Goal: Task Accomplishment & Management: Manage account settings

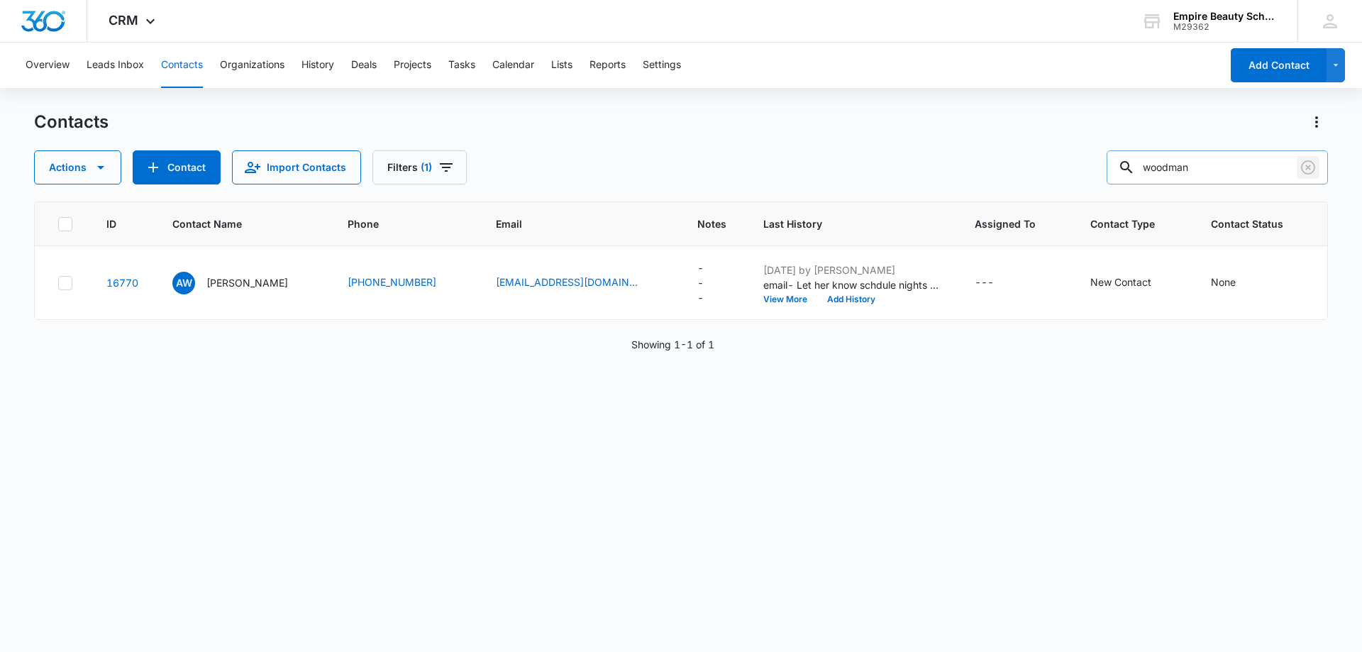
click at [1310, 172] on icon "Clear" at bounding box center [1307, 167] width 17 height 17
click at [1226, 160] on input "woodman" at bounding box center [1217, 167] width 221 height 34
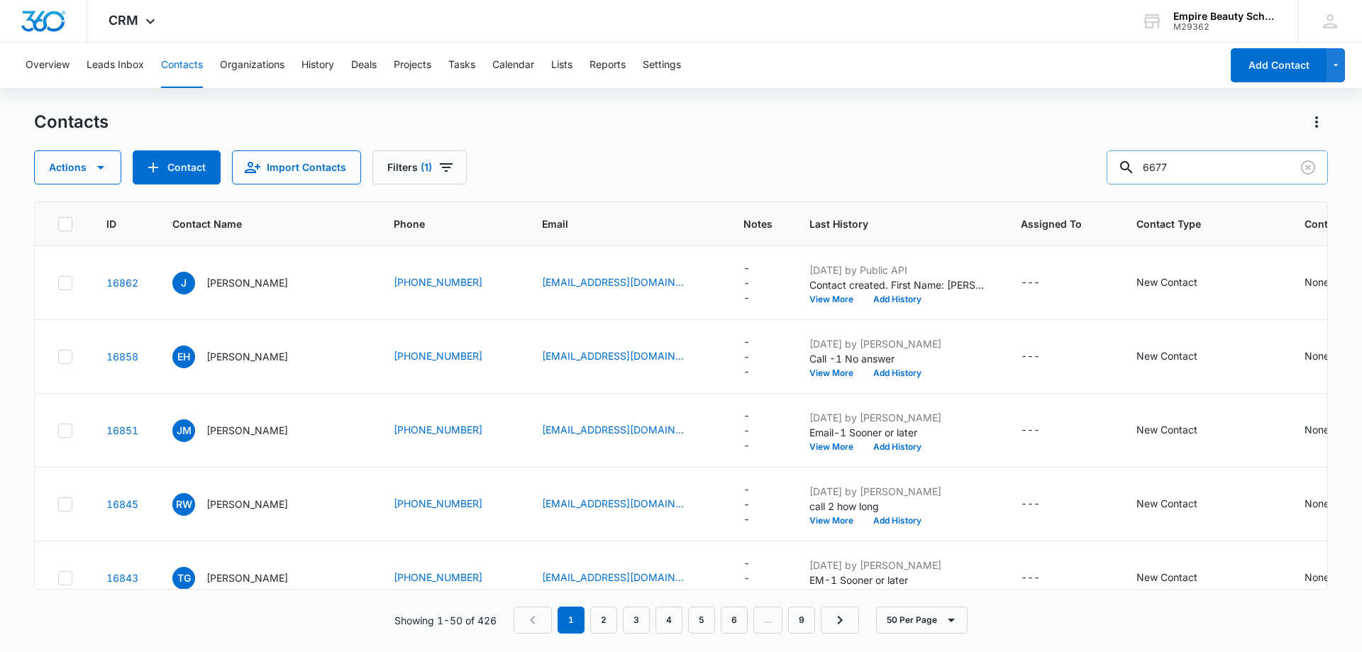
type input "6677"
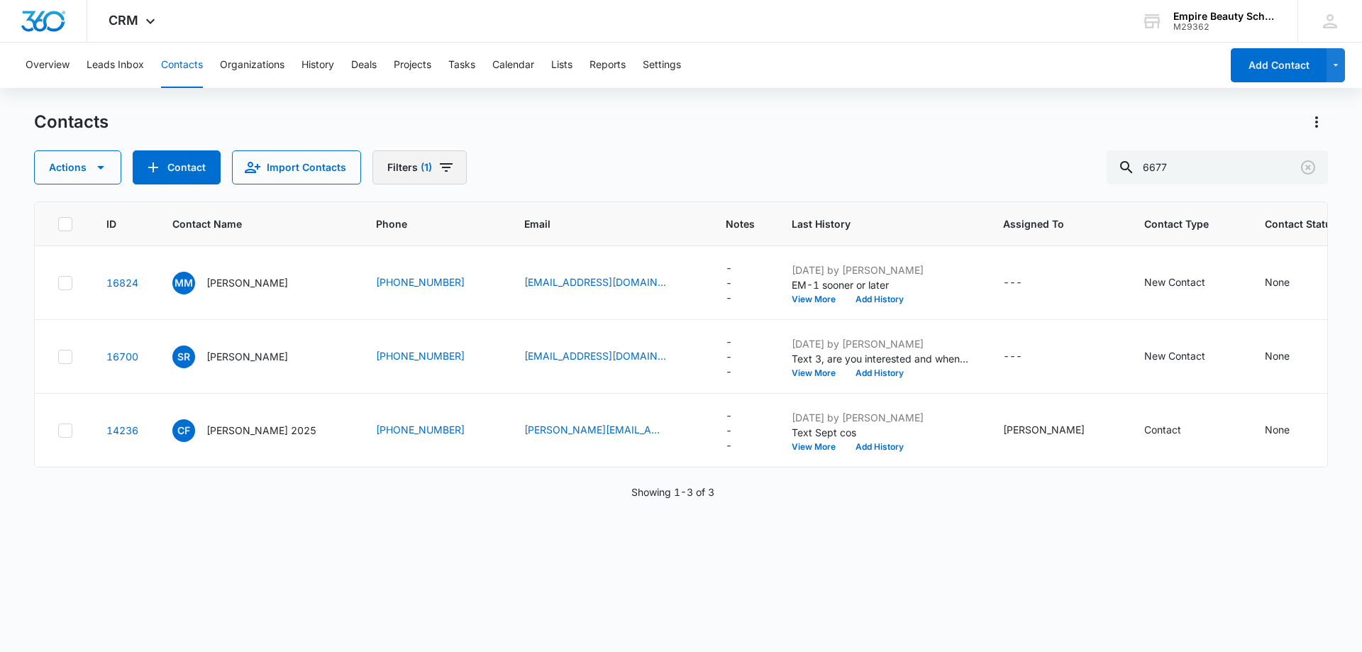
click at [441, 167] on icon "Filters" at bounding box center [446, 167] width 13 height 9
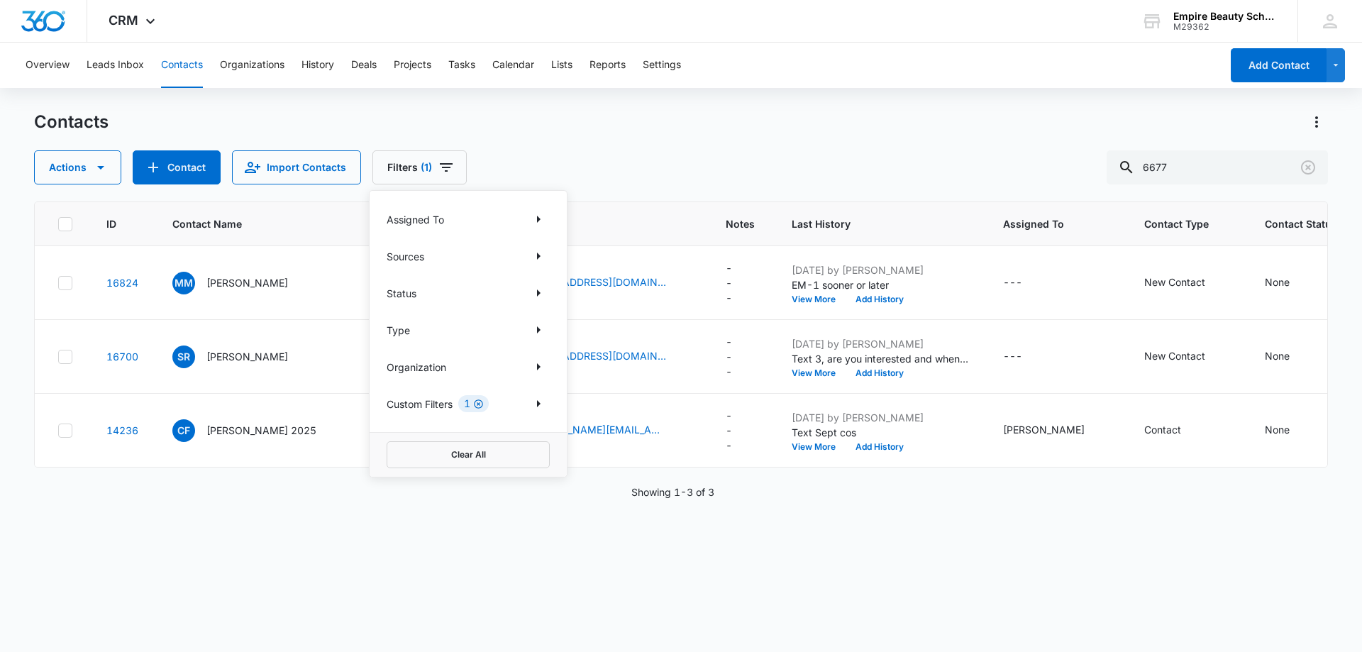
click at [482, 404] on icon "Clear" at bounding box center [478, 404] width 11 height 11
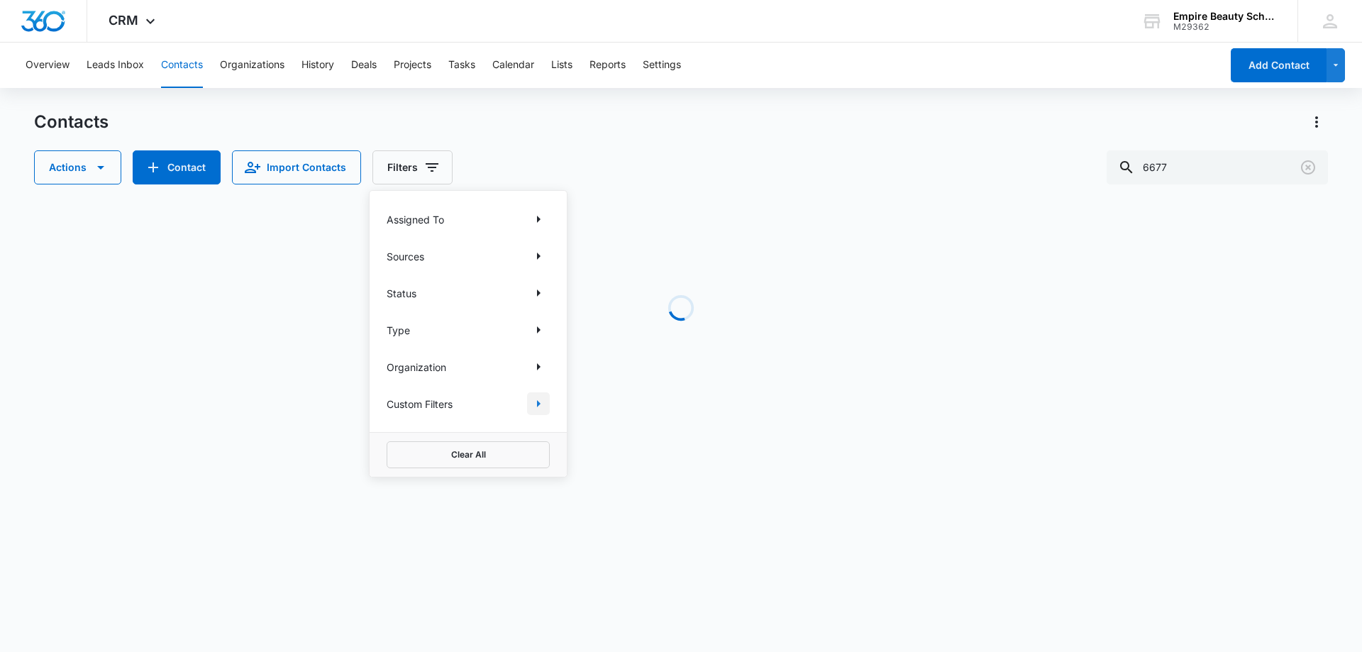
click at [538, 405] on icon "Show Custom Filters filters" at bounding box center [539, 403] width 4 height 7
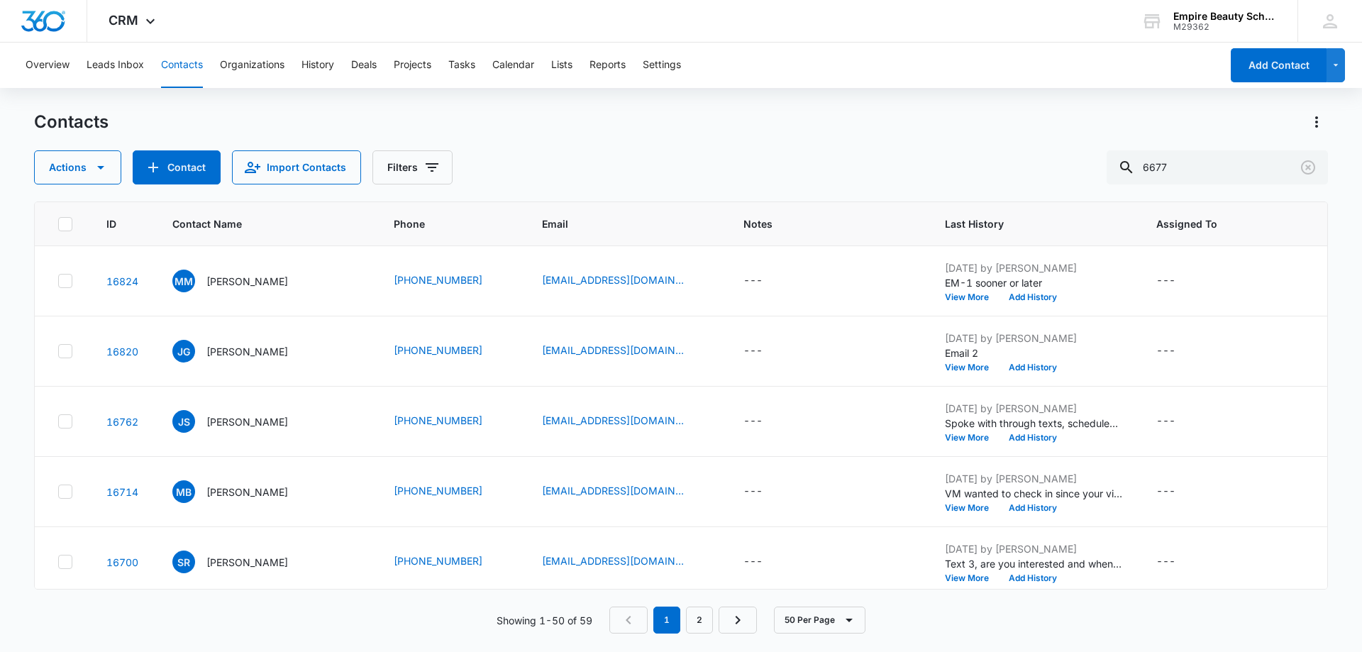
click at [836, 148] on div "Contacts Actions Contact Import Contacts Filters 6677" at bounding box center [681, 148] width 1294 height 74
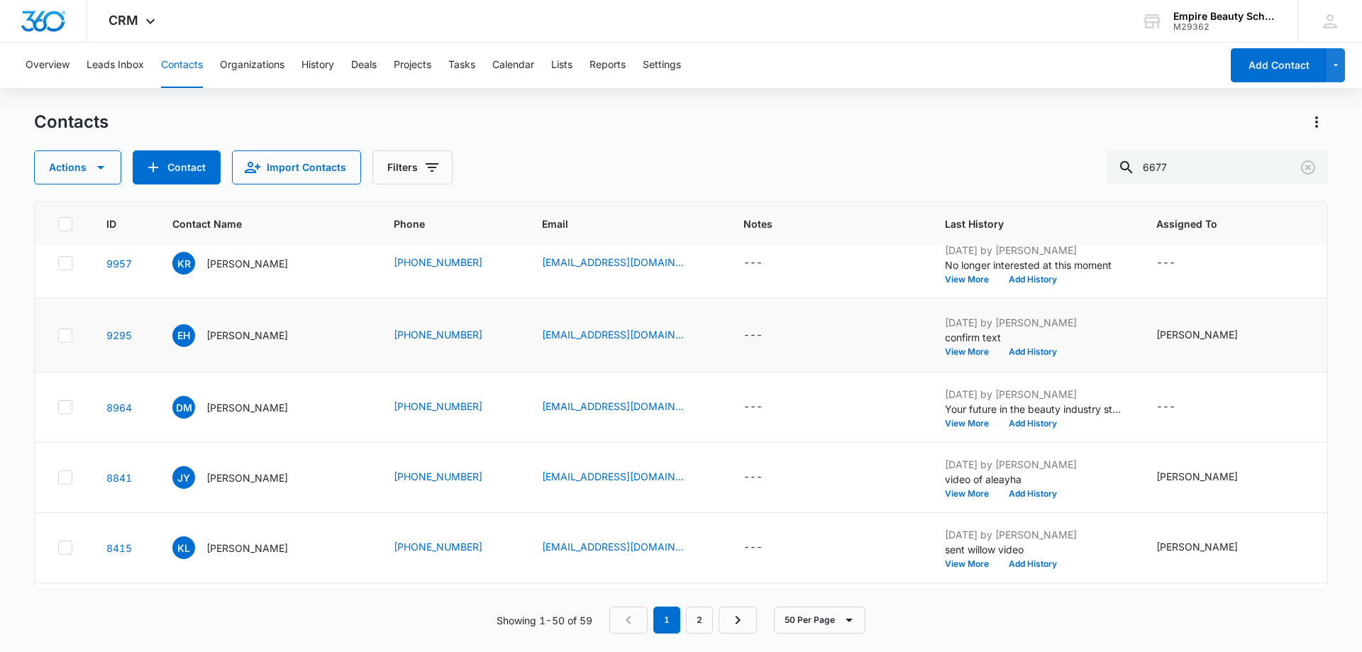
scroll to position [1702, 0]
click at [1306, 169] on icon "Clear" at bounding box center [1308, 167] width 14 height 14
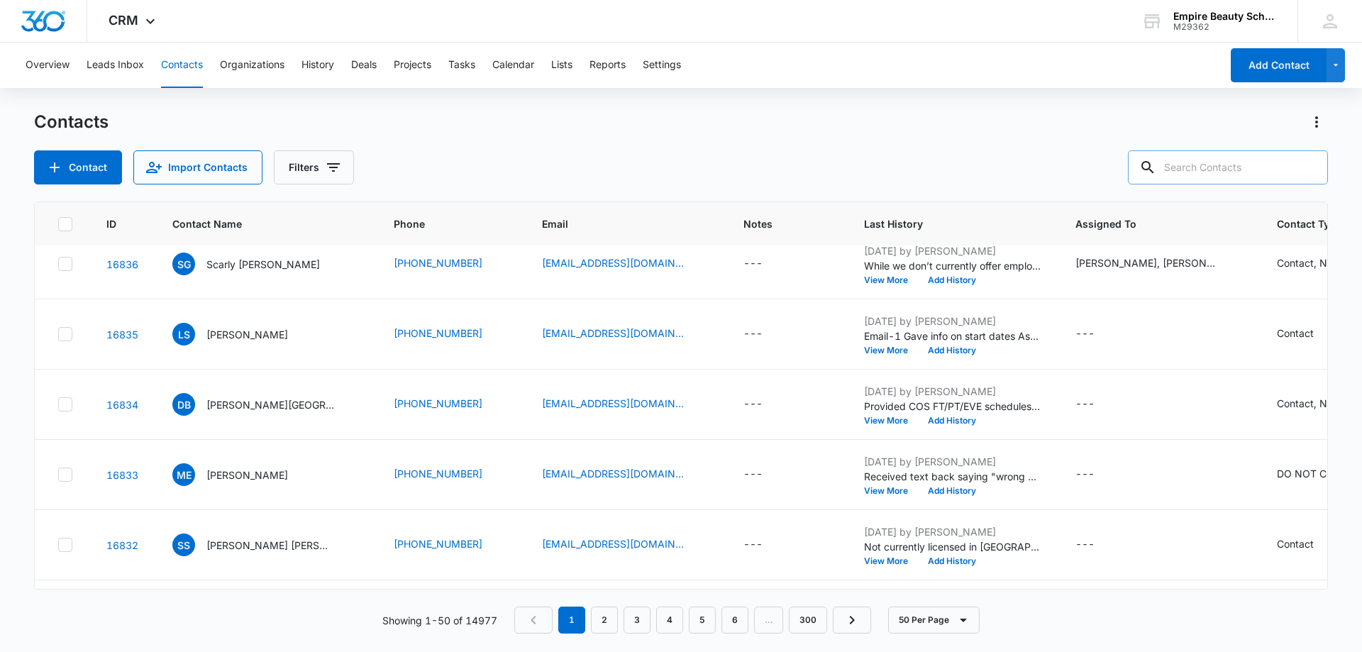
scroll to position [0, 0]
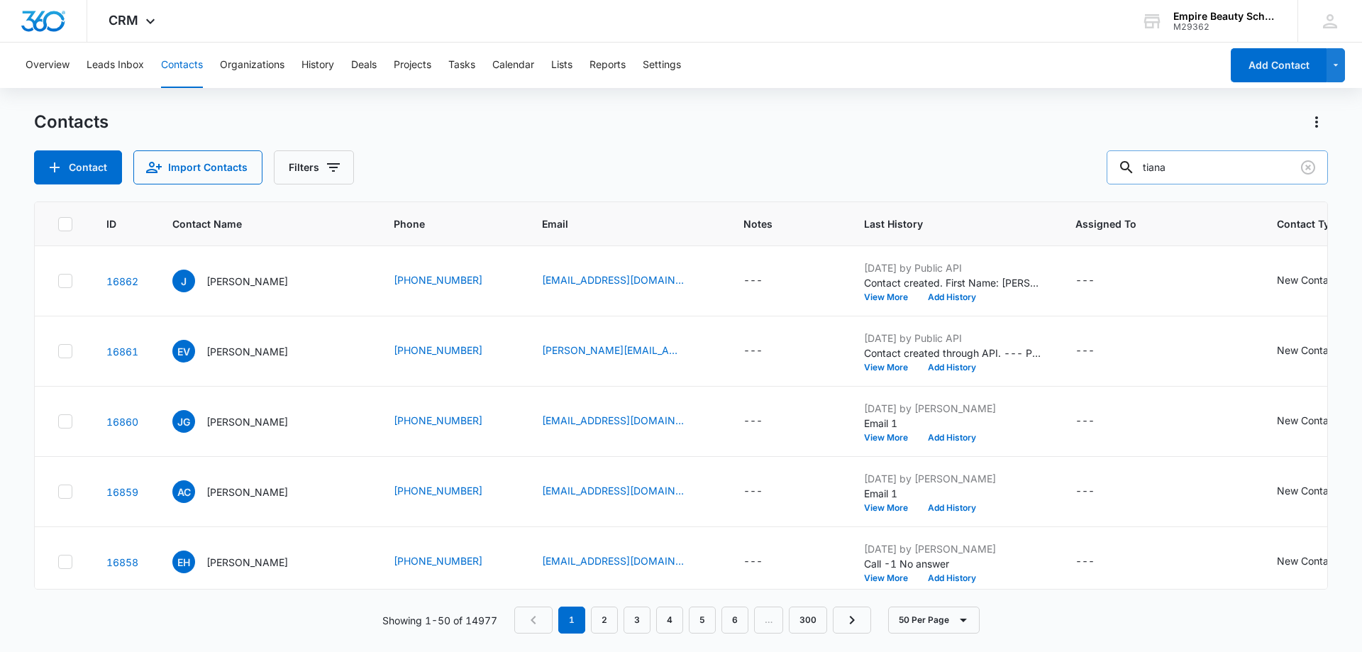
type input "tiana"
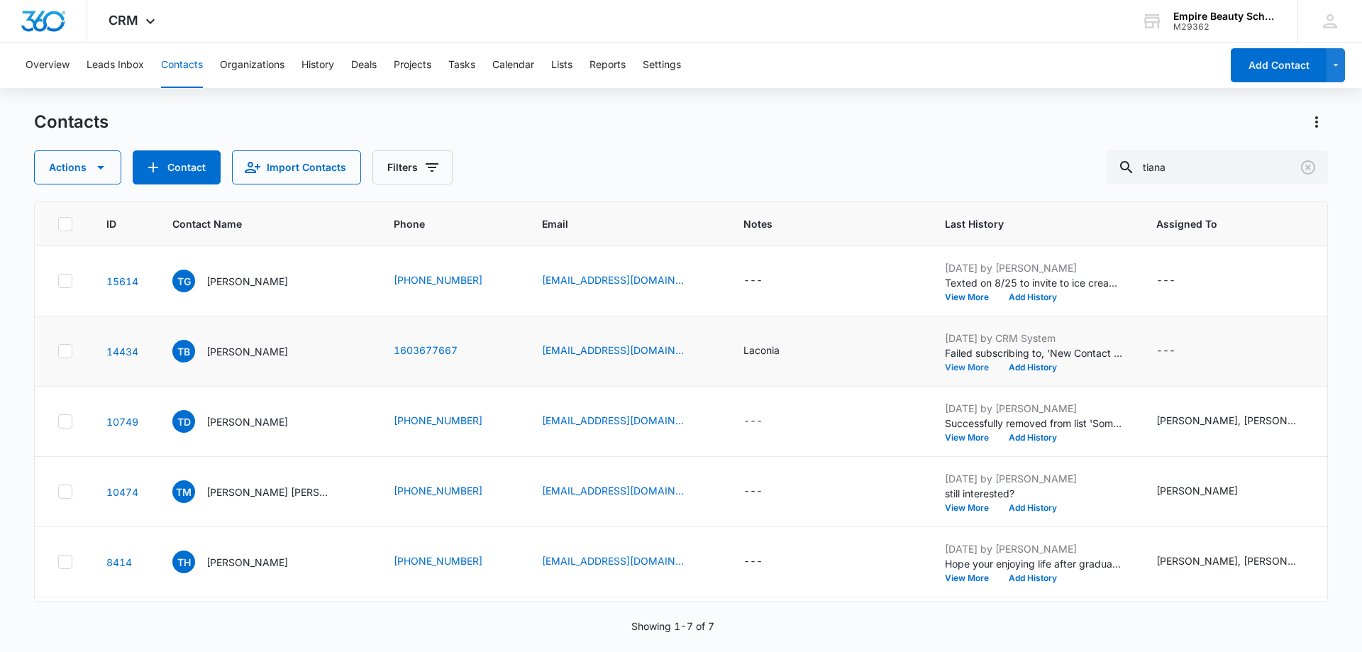
click at [947, 367] on button "View More" at bounding box center [972, 367] width 54 height 9
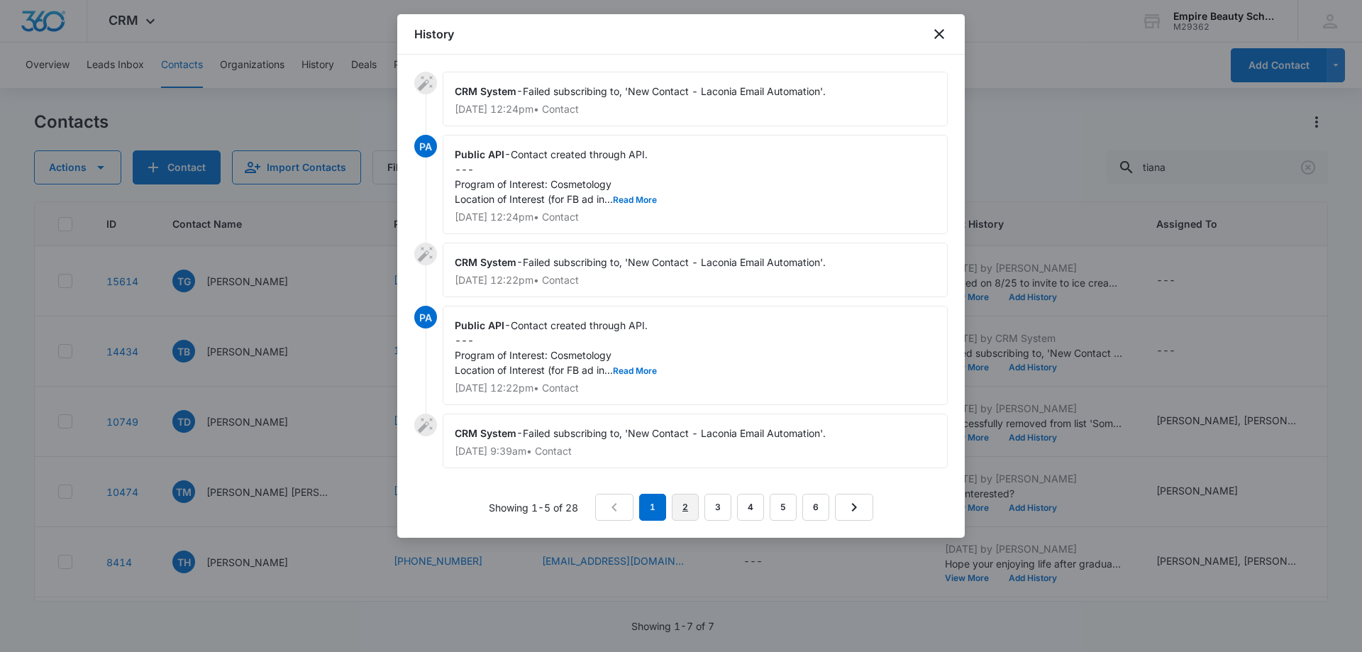
click at [688, 515] on link "2" at bounding box center [685, 507] width 27 height 27
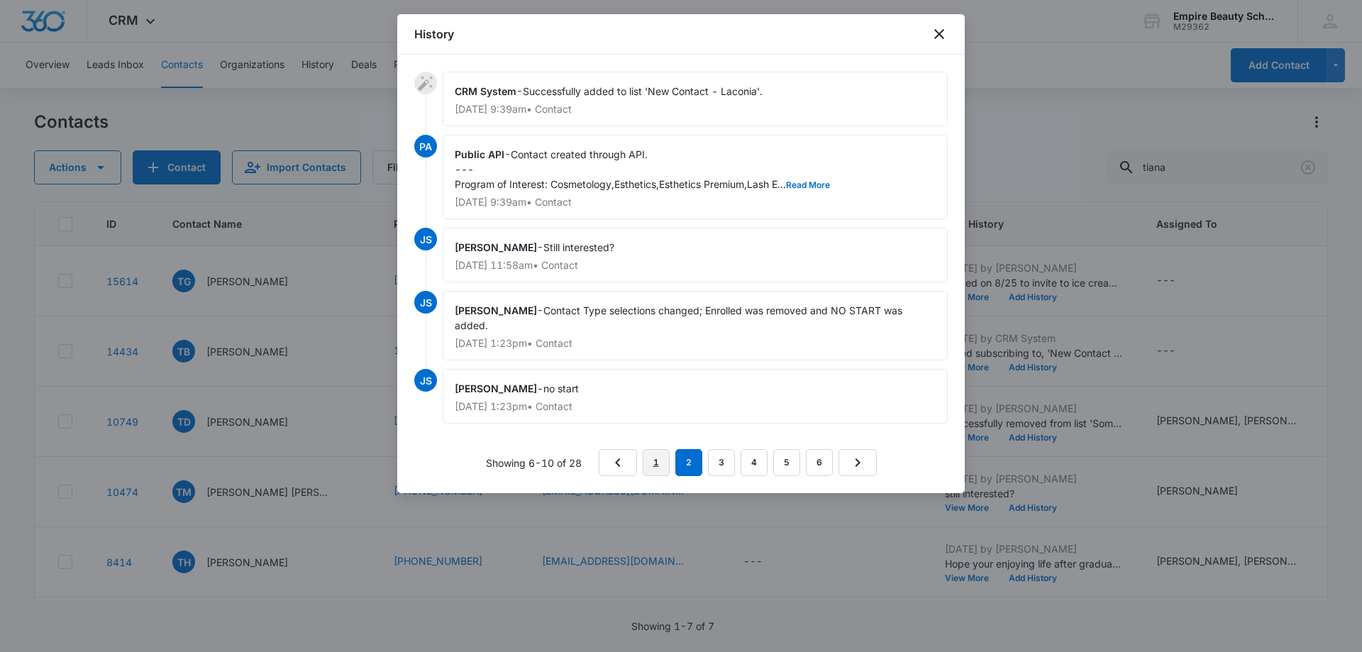
click at [655, 463] on link "1" at bounding box center [656, 462] width 27 height 27
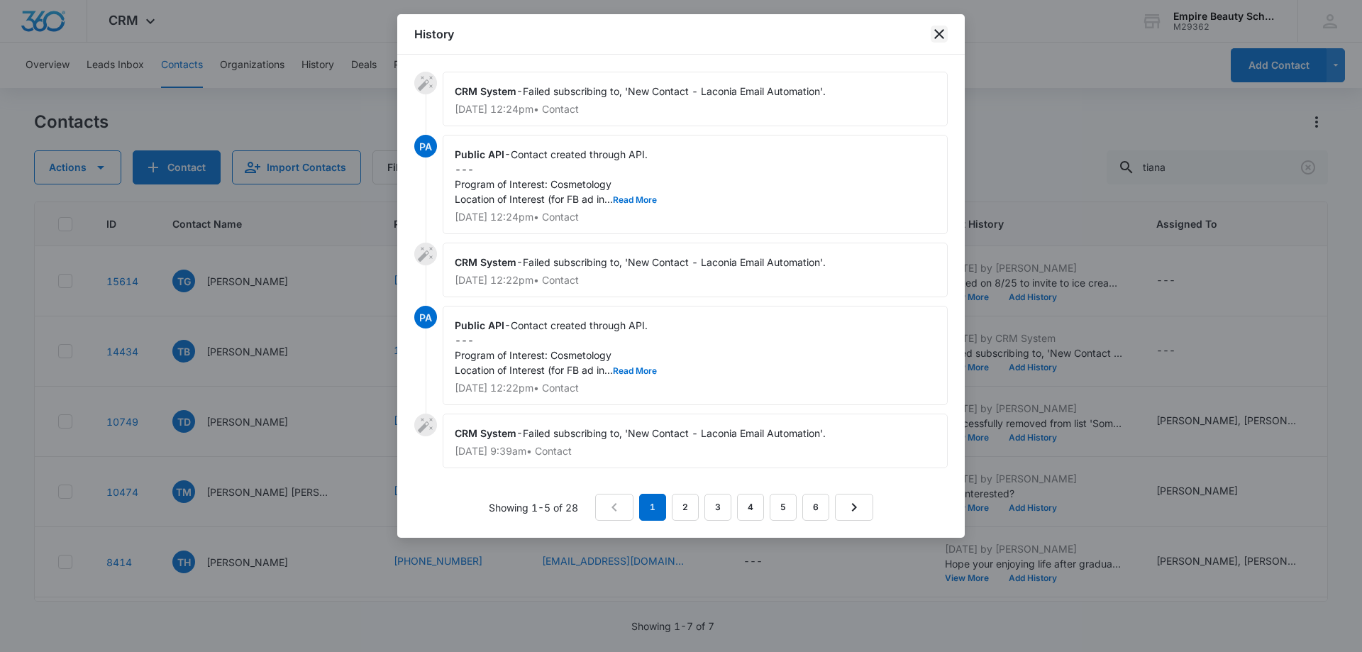
click at [932, 28] on icon "close" at bounding box center [939, 34] width 17 height 17
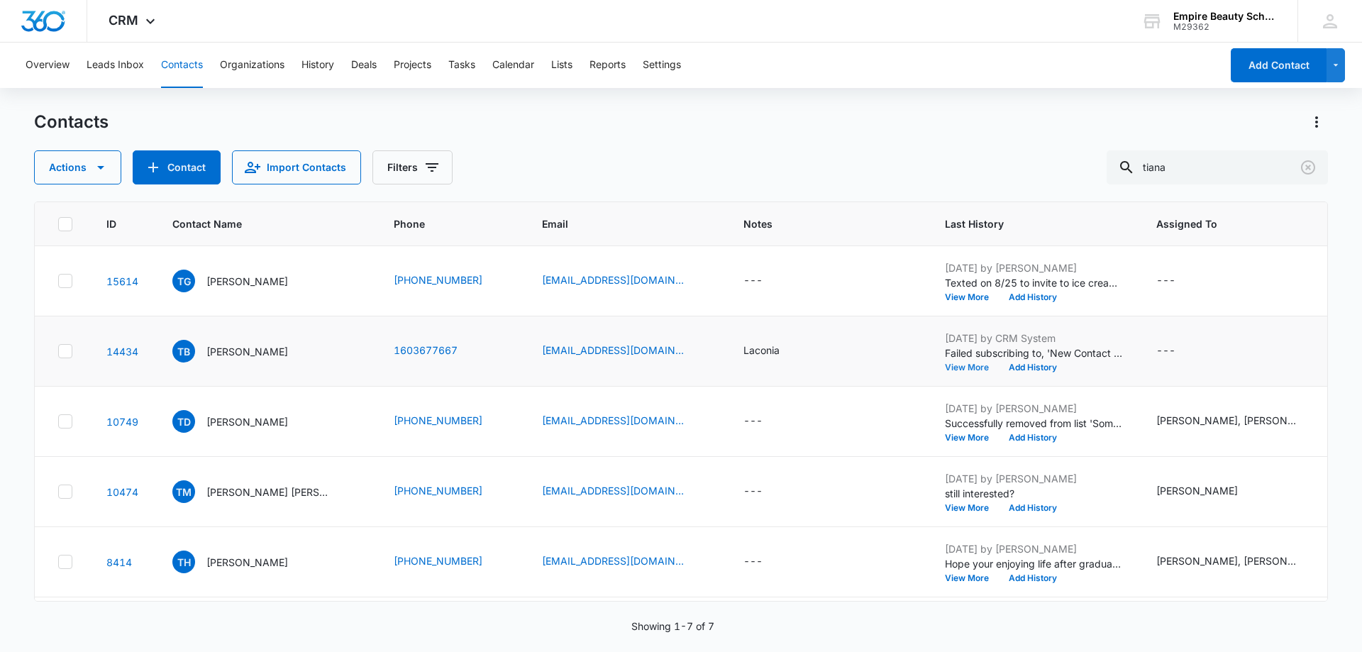
click at [948, 366] on button "View More" at bounding box center [972, 367] width 54 height 9
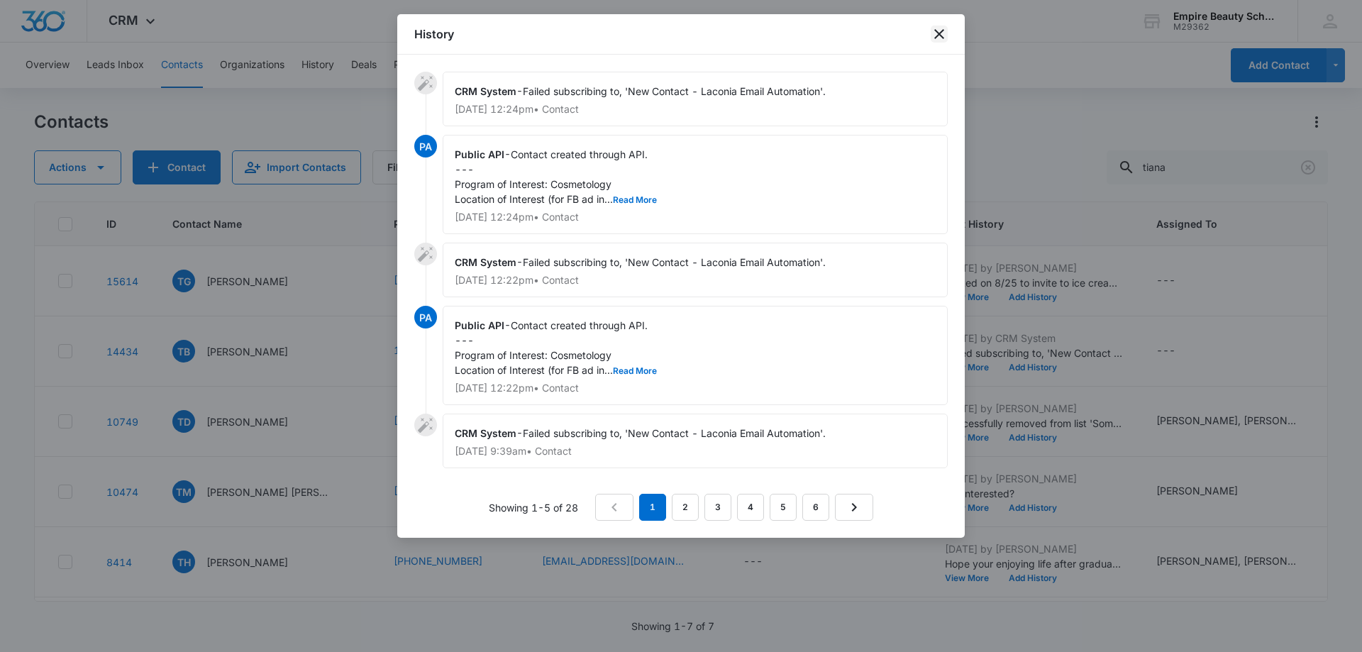
click at [946, 33] on icon "close" at bounding box center [939, 34] width 17 height 17
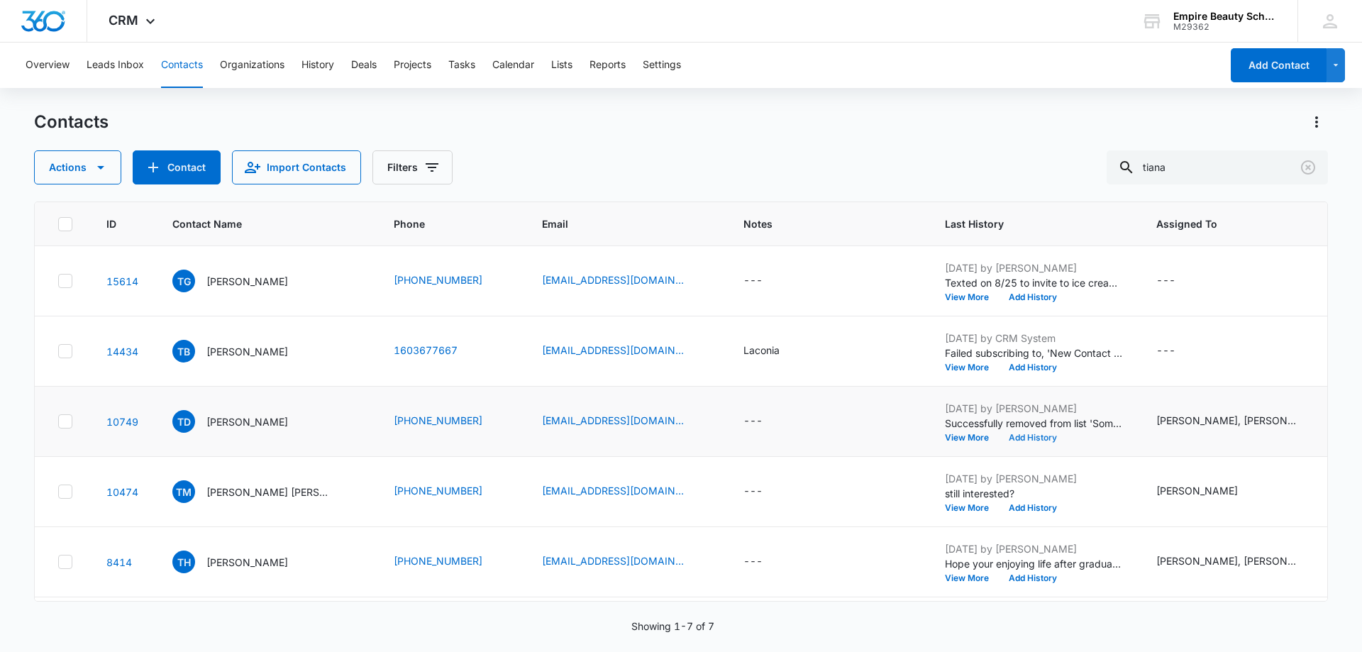
click at [1020, 439] on button "Add History" at bounding box center [1033, 437] width 68 height 9
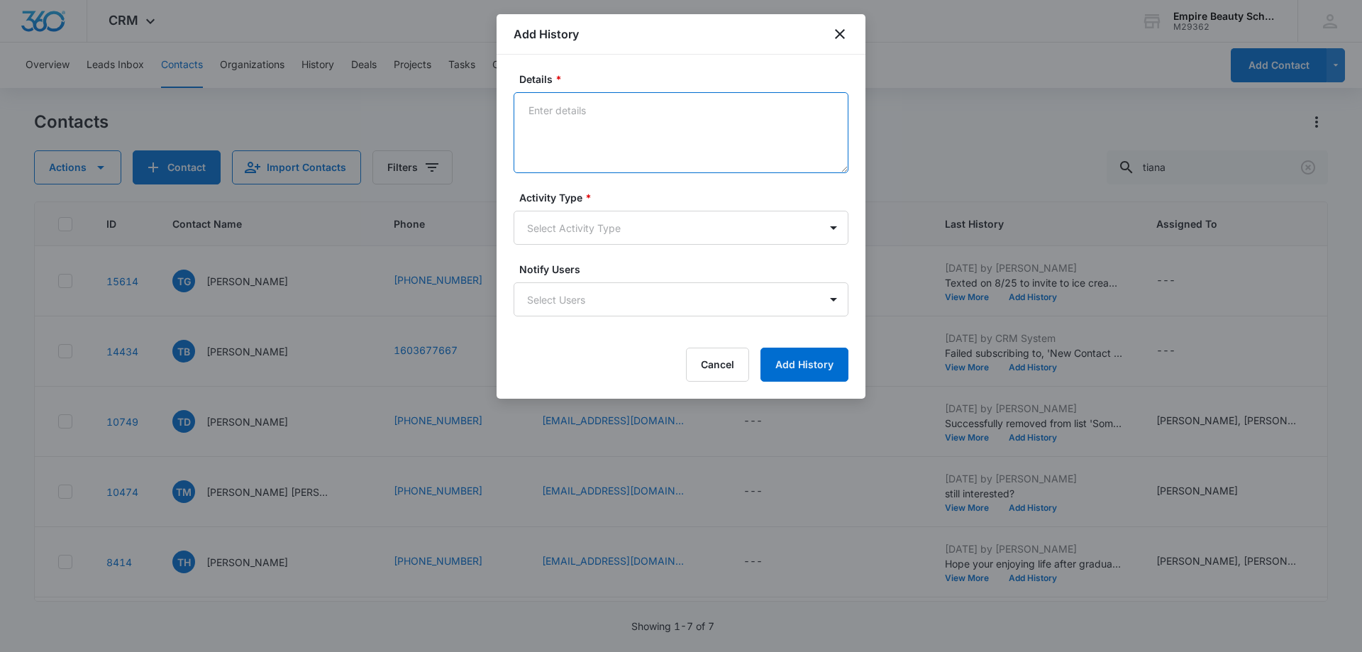
click at [544, 109] on textarea "Details *" at bounding box center [681, 132] width 335 height 81
type textarea "Call-1 sooner or later"
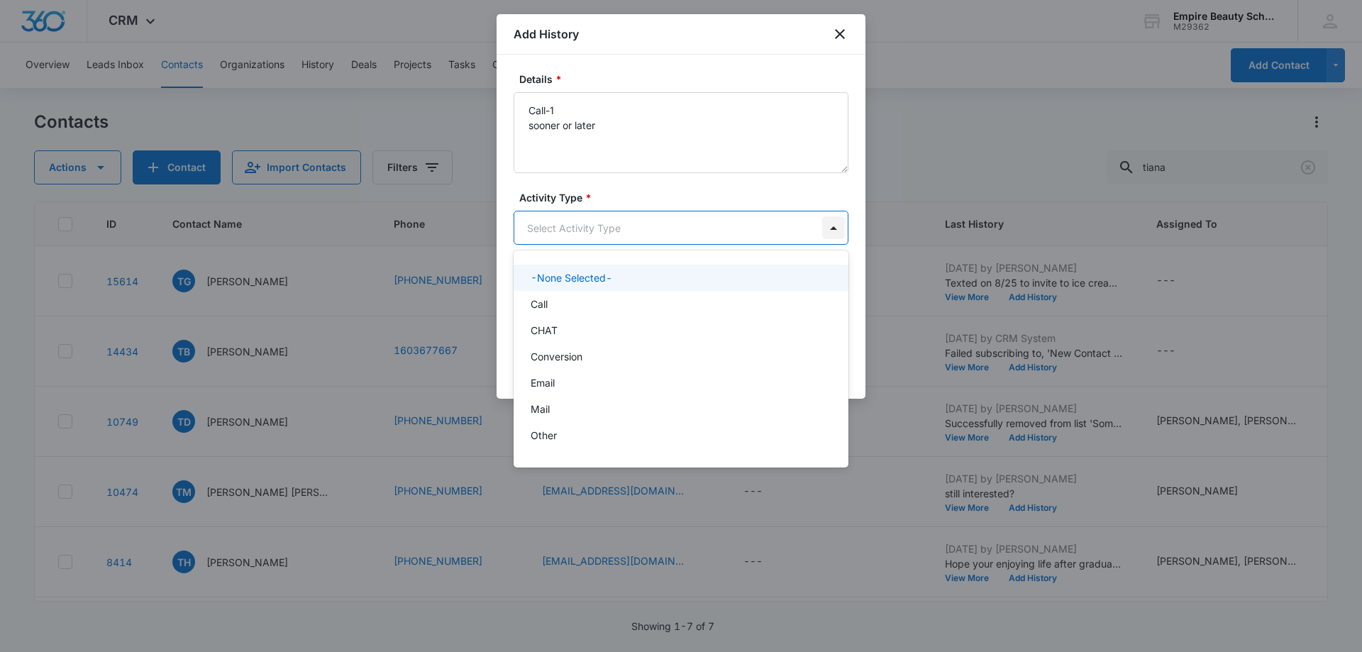
click at [838, 226] on body "CRM Apps Forms CRM Email Shop Payments POS Files Brand Settings Empire Beauty S…" at bounding box center [681, 326] width 1362 height 652
click at [655, 302] on div "Call" at bounding box center [680, 303] width 298 height 15
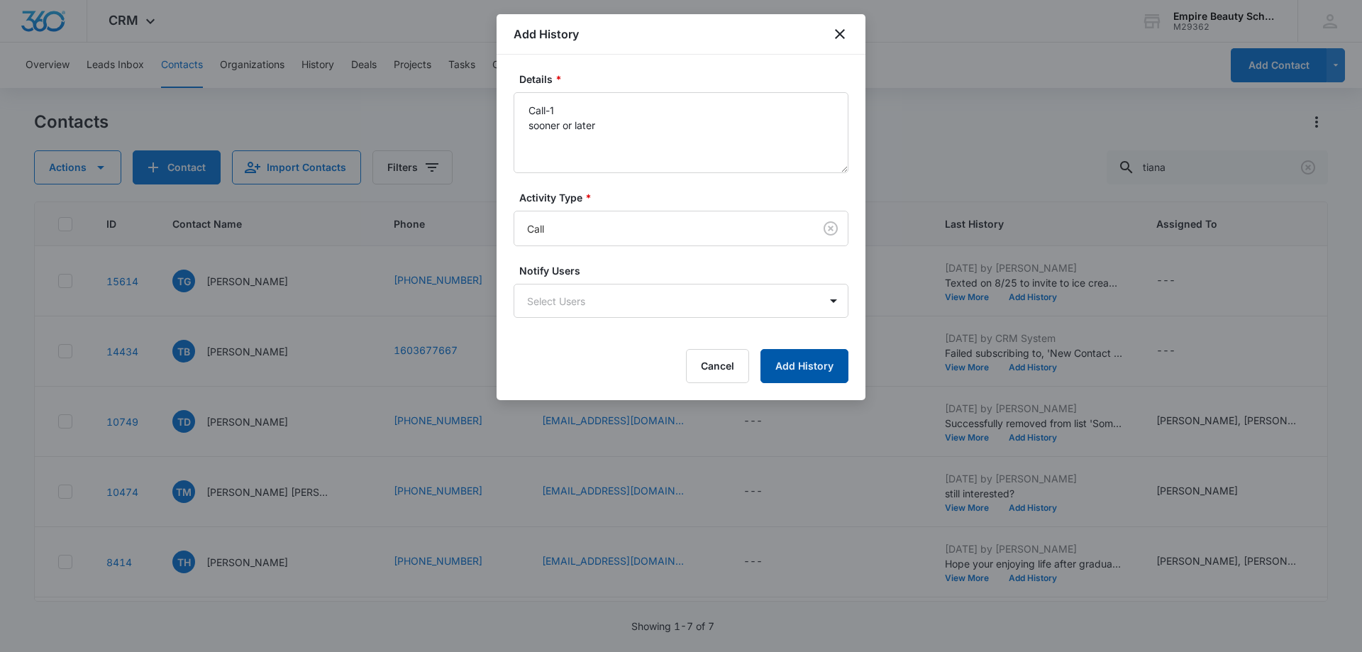
click at [808, 367] on button "Add History" at bounding box center [804, 366] width 88 height 34
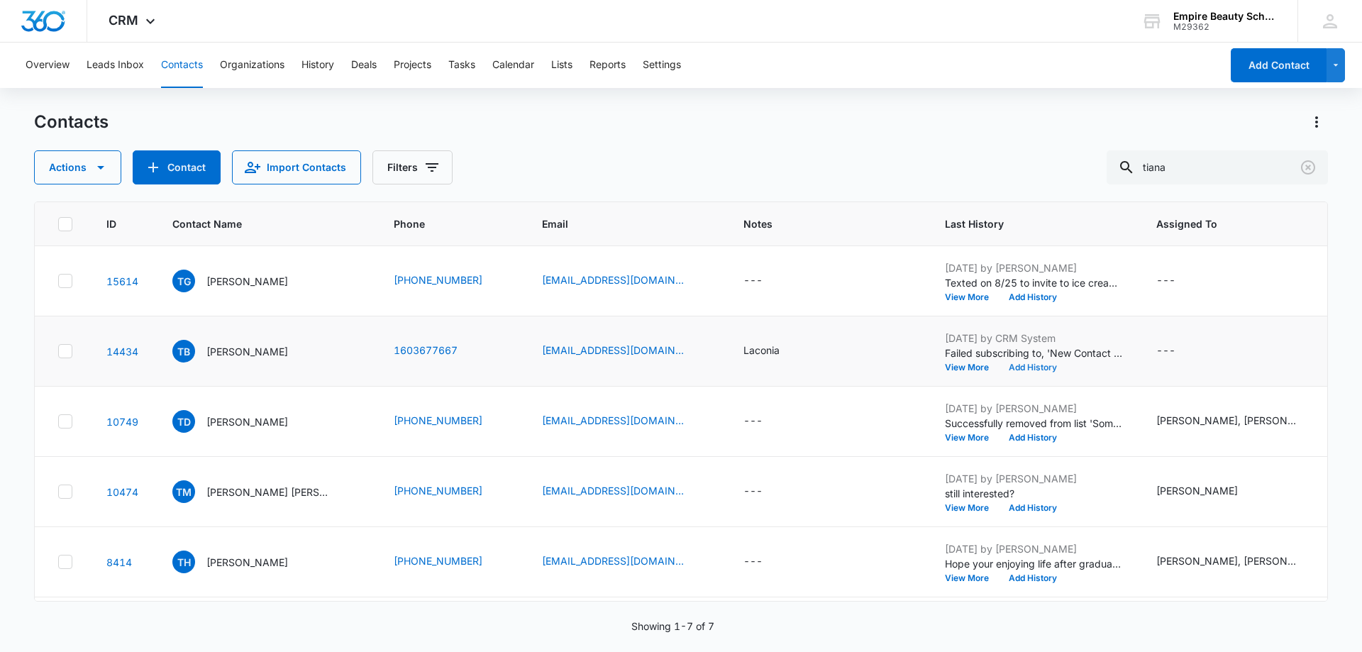
click at [1007, 364] on button "Add History" at bounding box center [1033, 367] width 68 height 9
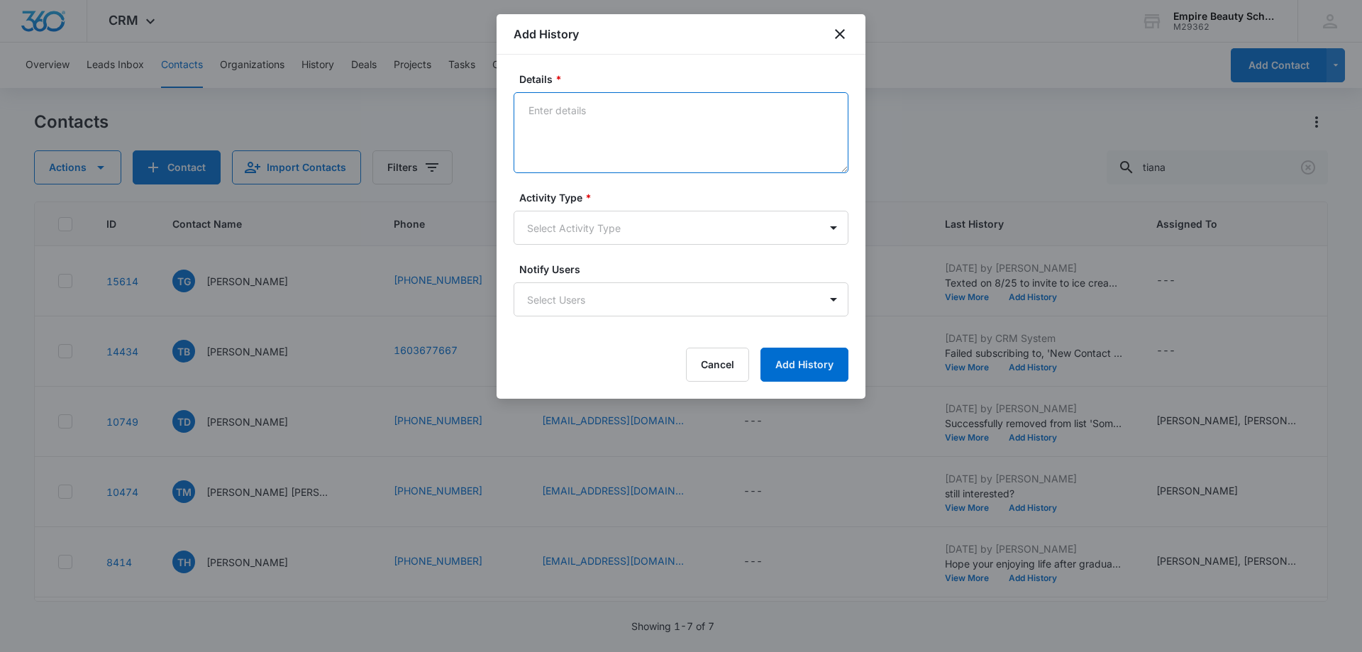
click at [552, 113] on textarea "Details *" at bounding box center [681, 132] width 335 height 81
type textarea "email-1 sooner or later"
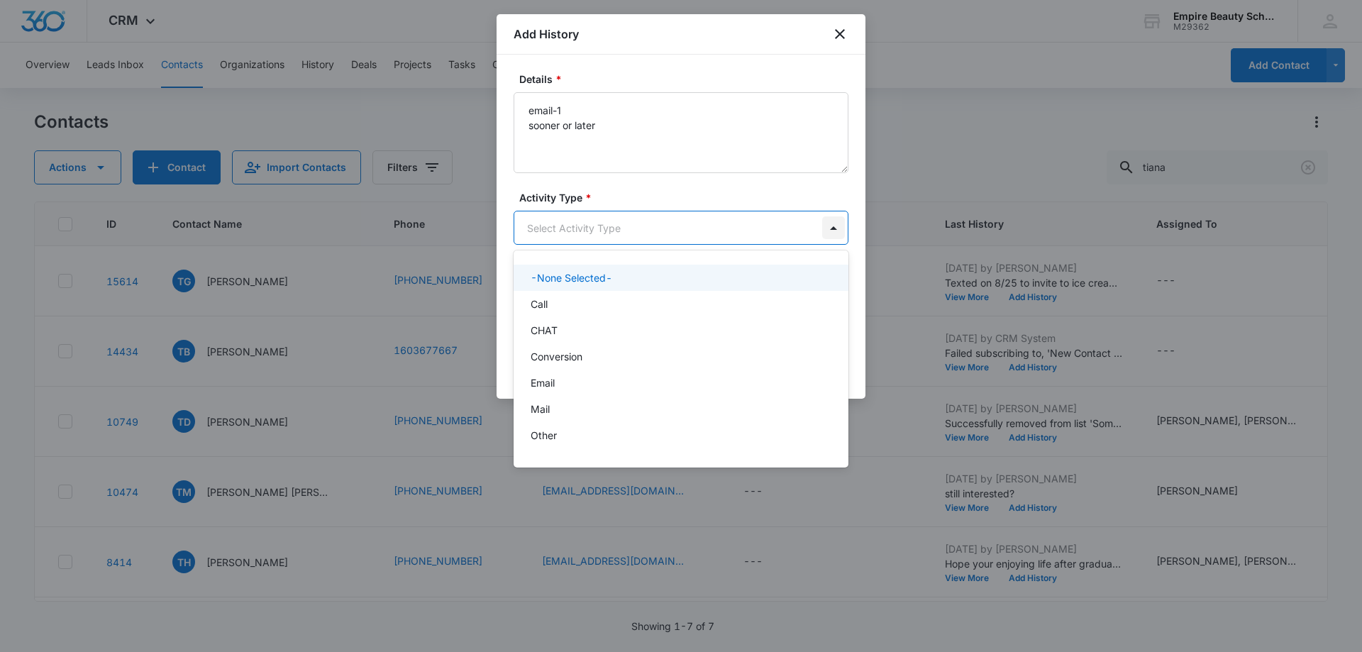
click at [831, 229] on body "CRM Apps Forms CRM Email Shop Payments POS Files Brand Settings Empire Beauty S…" at bounding box center [681, 326] width 1362 height 652
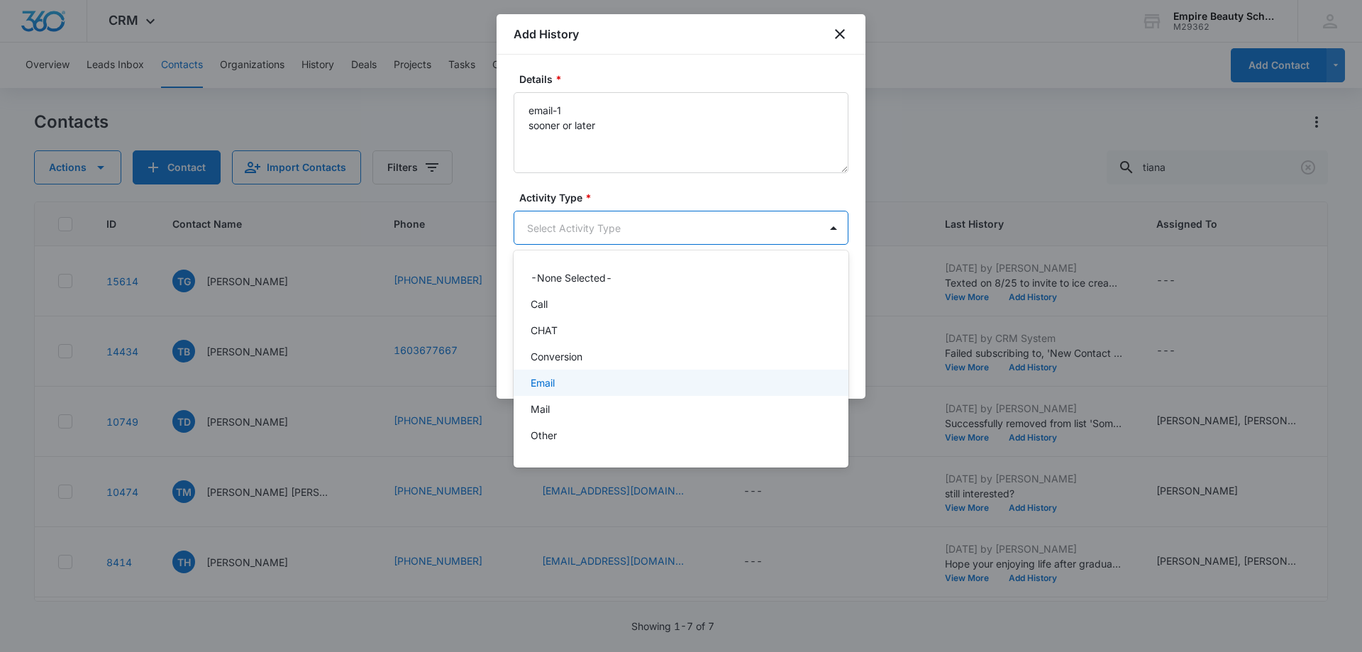
click at [742, 379] on div "Email" at bounding box center [680, 382] width 298 height 15
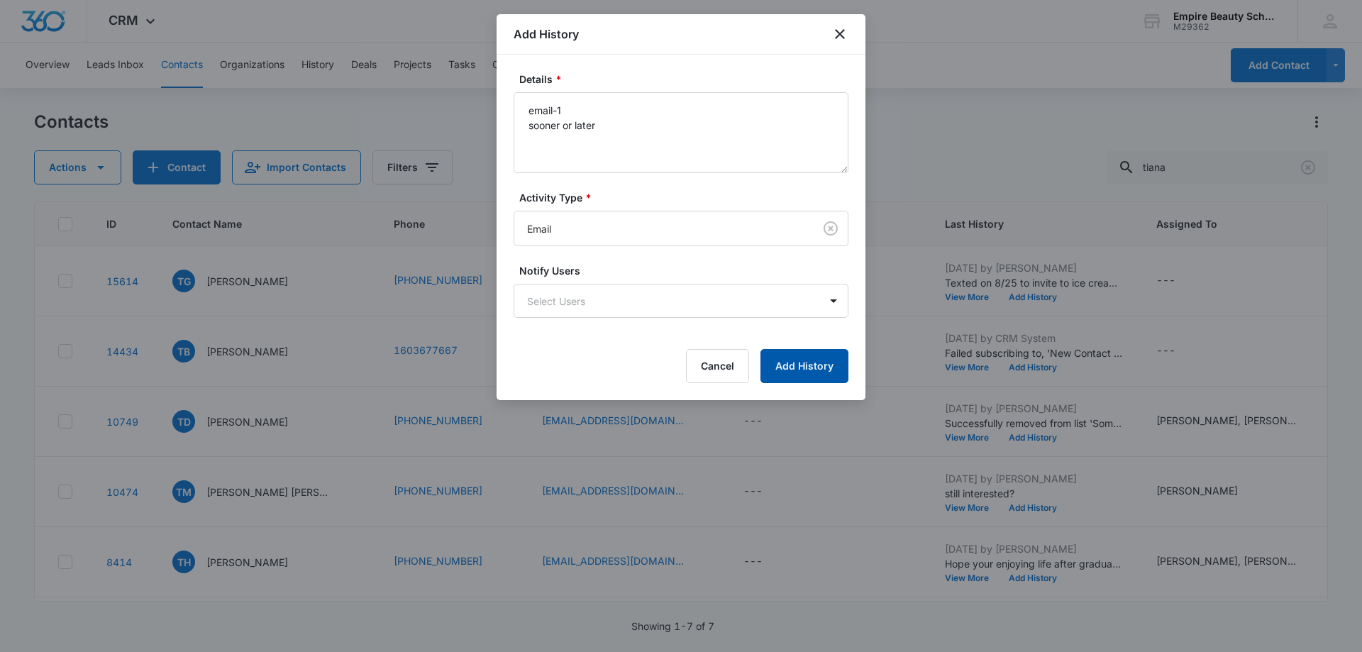
click at [809, 368] on button "Add History" at bounding box center [804, 366] width 88 height 34
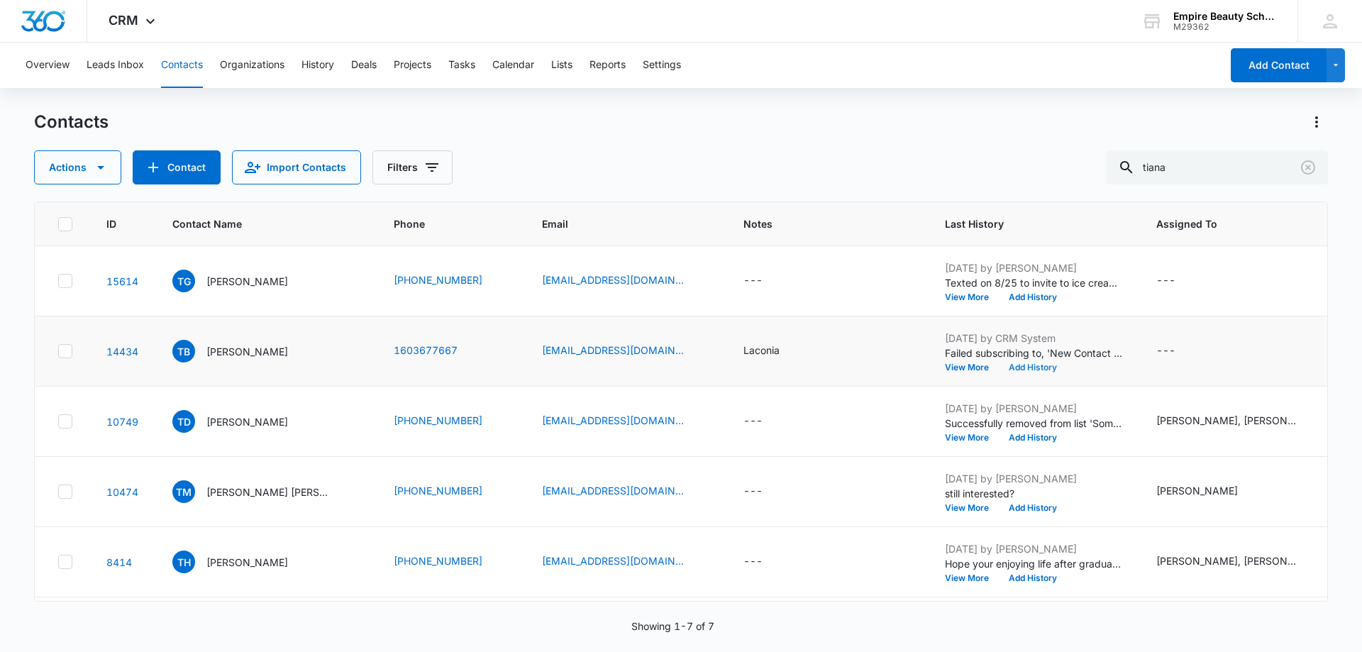
click at [1022, 368] on button "Add History" at bounding box center [1033, 367] width 68 height 9
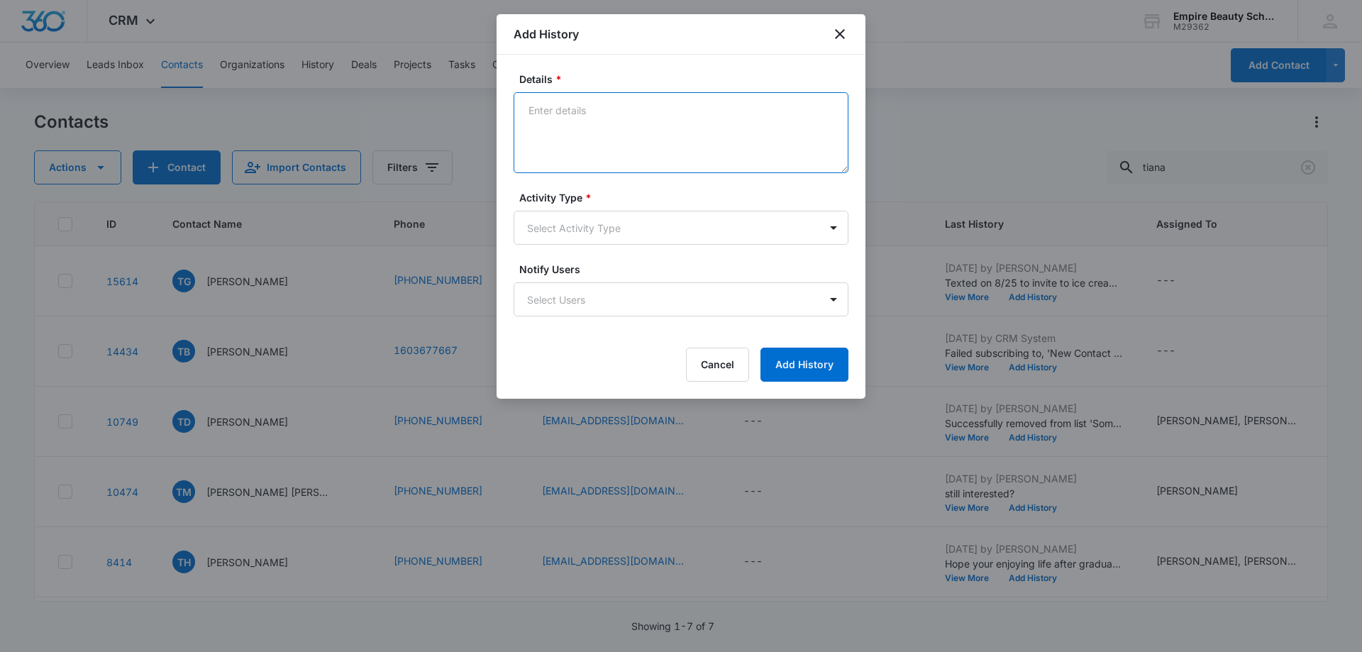
click at [565, 114] on textarea "Details *" at bounding box center [681, 132] width 335 height 81
type textarea "text-1 sooner or later"
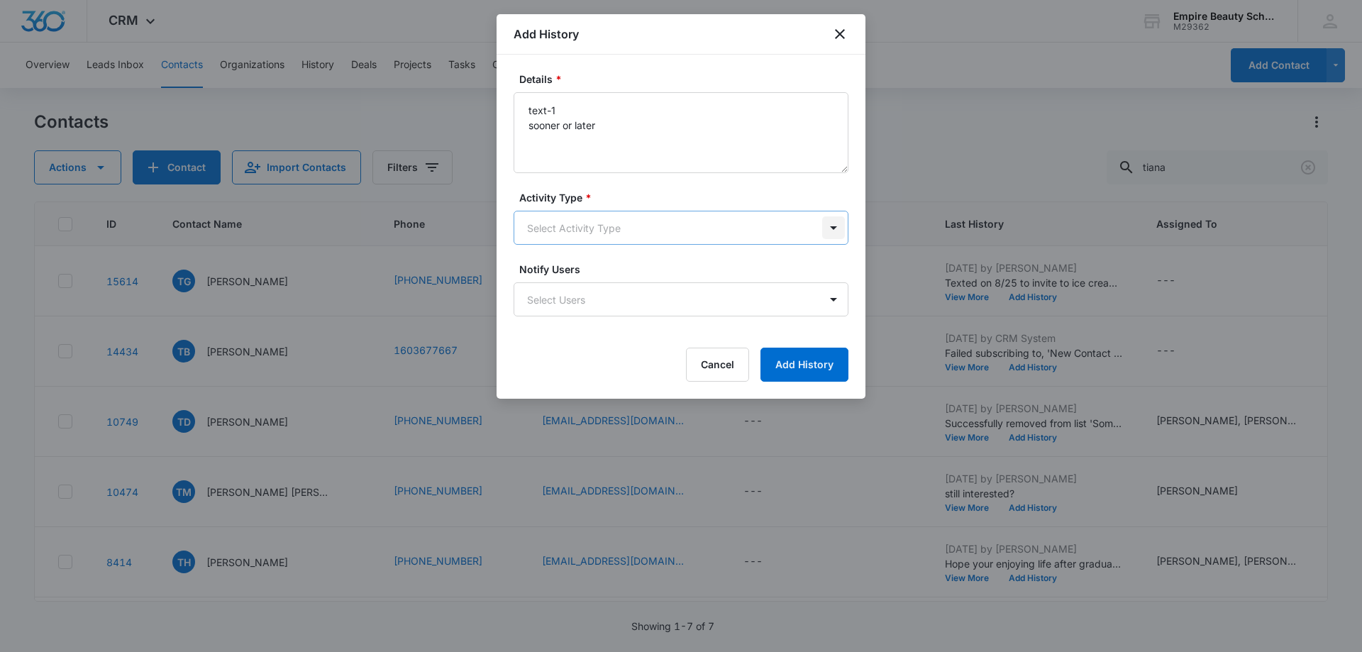
click at [837, 229] on body "CRM Apps Forms CRM Email Shop Payments POS Files Brand Settings Empire Beauty S…" at bounding box center [681, 326] width 1362 height 652
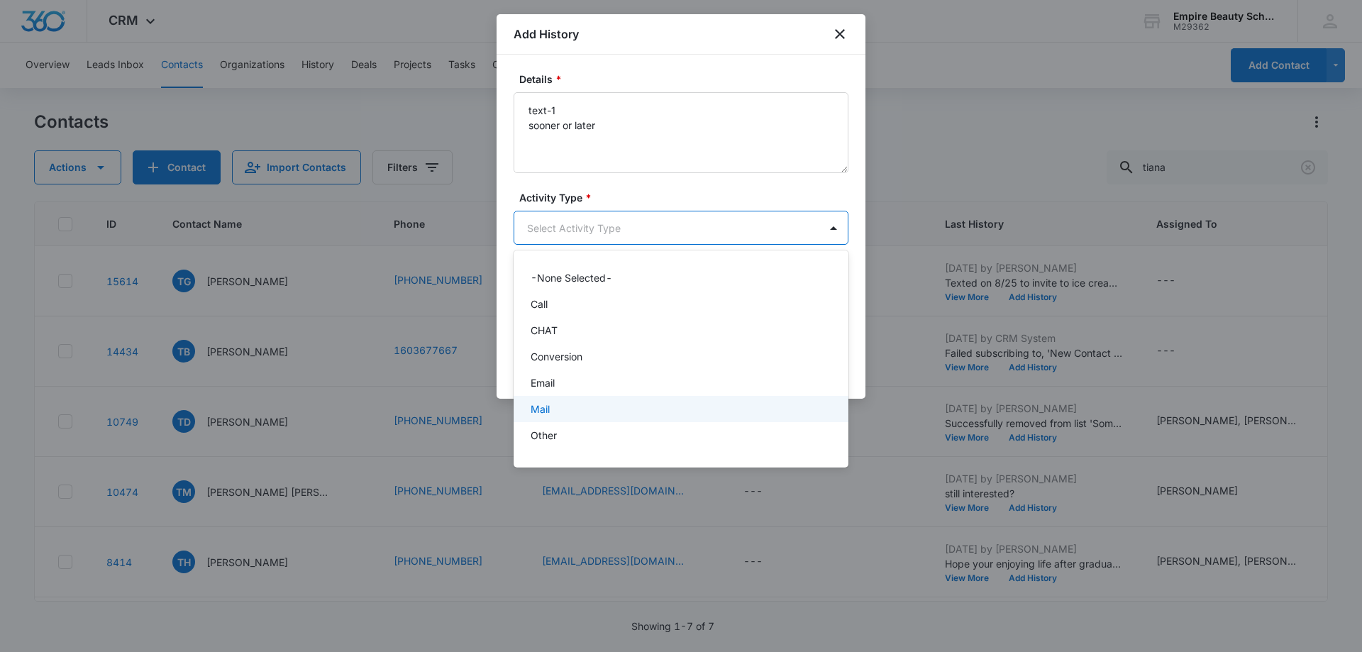
scroll to position [74, 0]
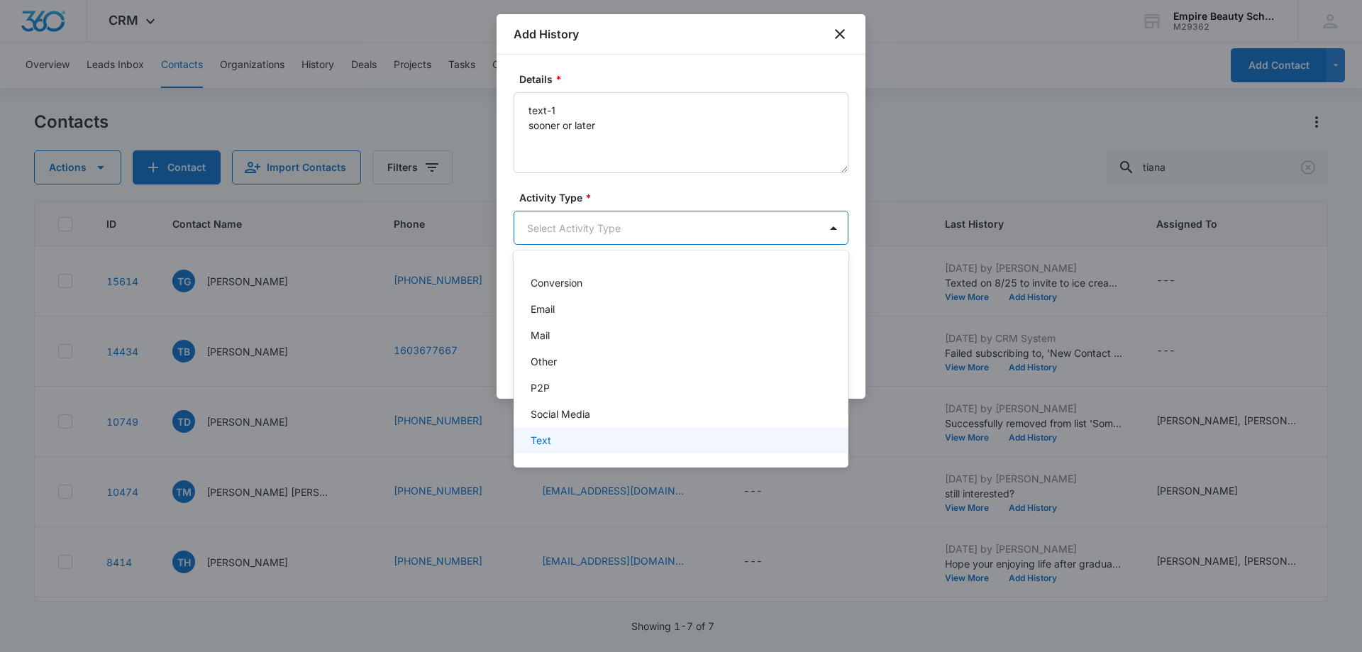
click at [559, 446] on div "Text" at bounding box center [680, 440] width 298 height 15
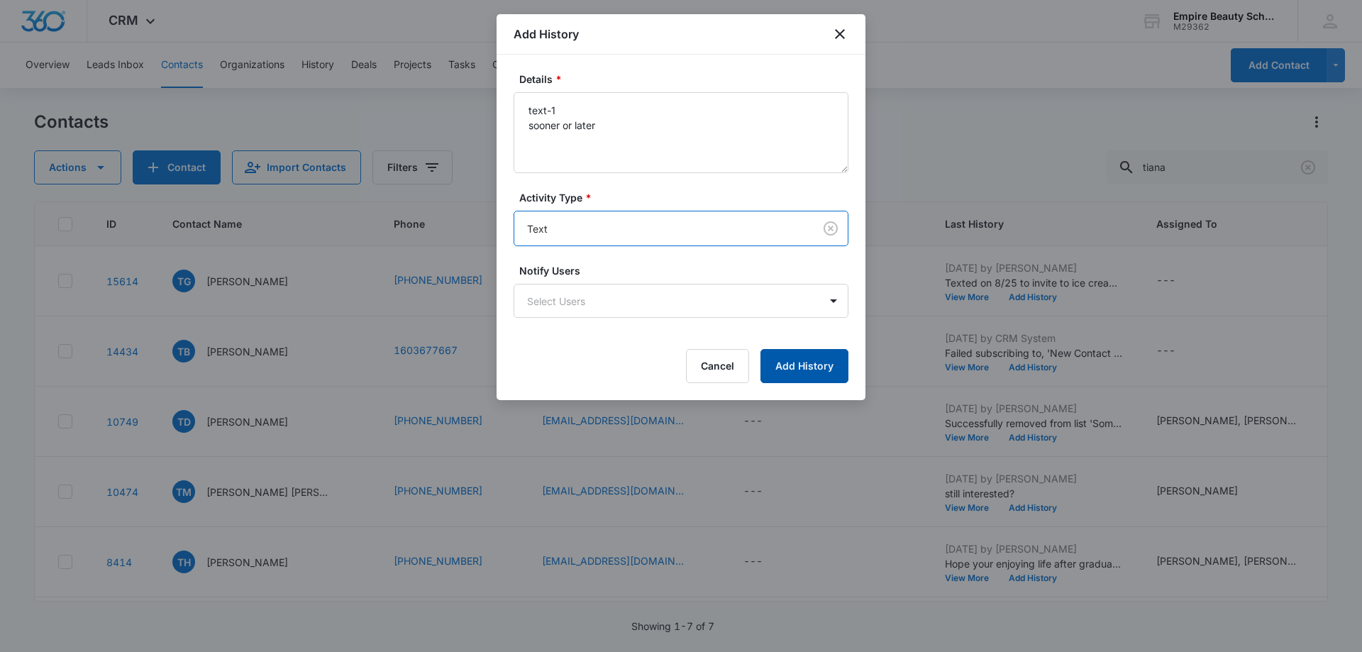
click at [804, 362] on button "Add History" at bounding box center [804, 366] width 88 height 34
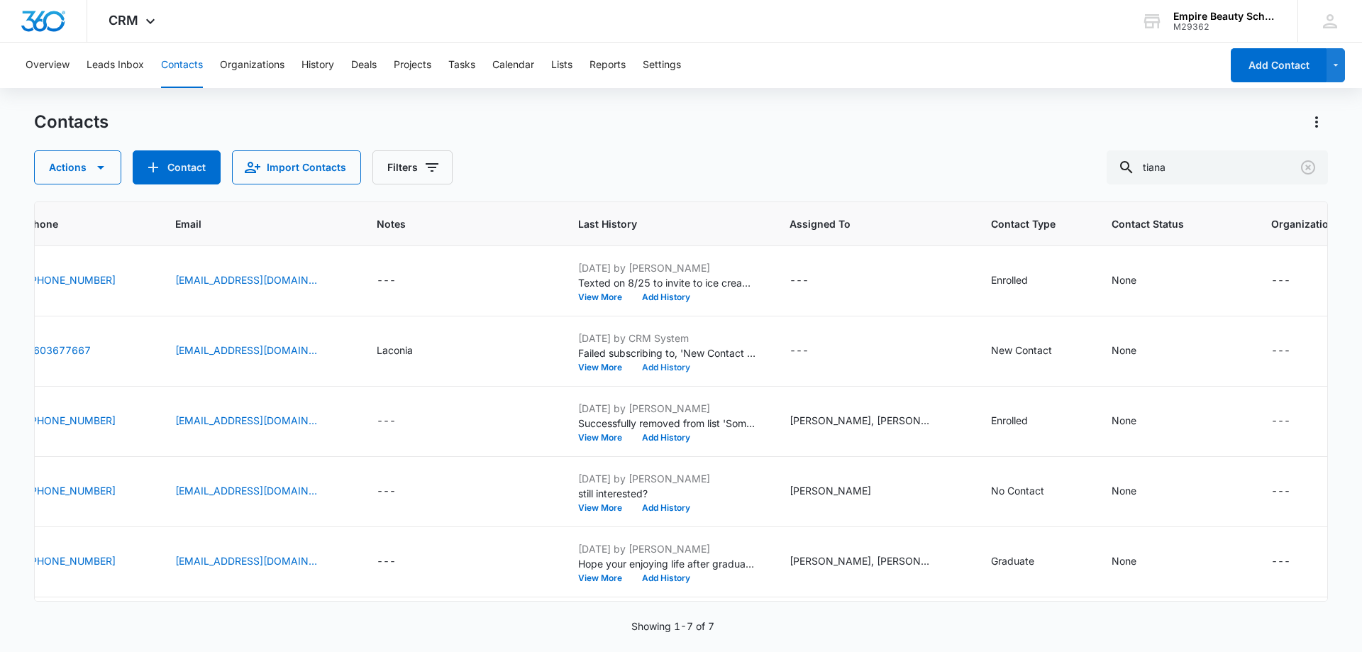
scroll to position [0, 367]
click at [1016, 351] on div "New Contact" at bounding box center [1020, 350] width 61 height 15
click at [1022, 257] on icon "Remove New Contact" at bounding box center [1023, 260] width 10 height 11
click at [1045, 260] on div at bounding box center [1047, 260] width 23 height 23
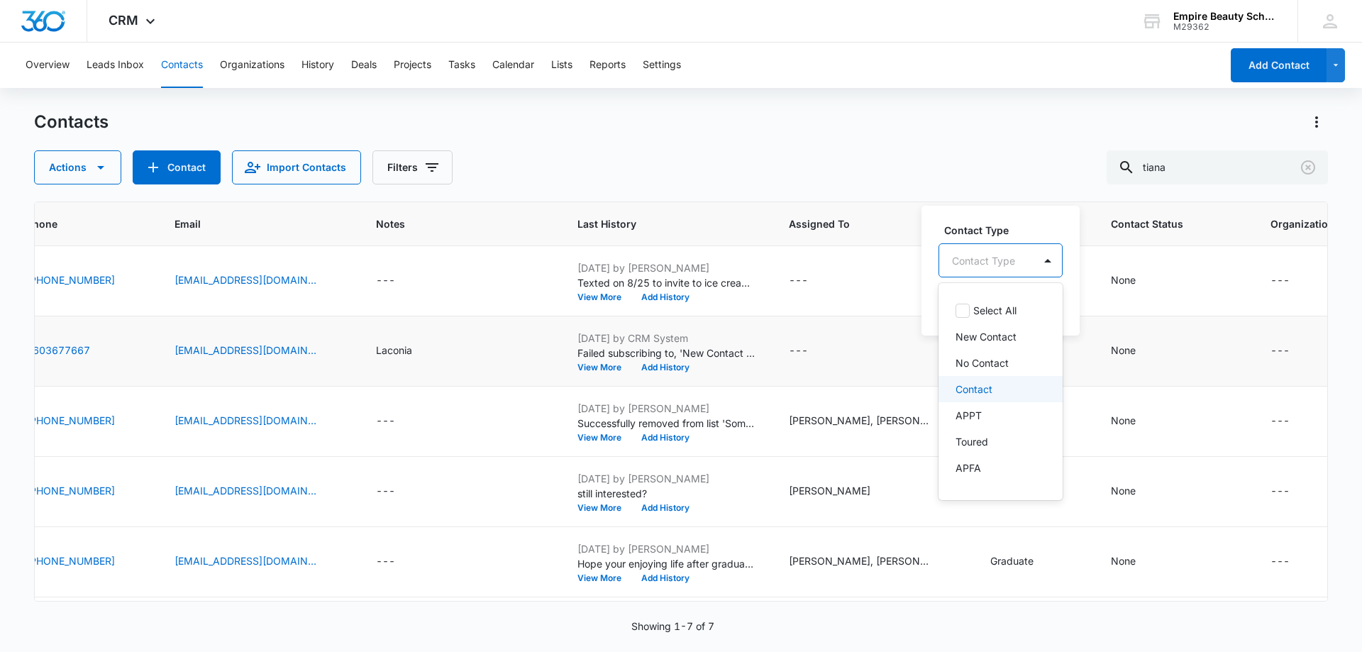
click at [996, 384] on div "Contact" at bounding box center [998, 389] width 87 height 15
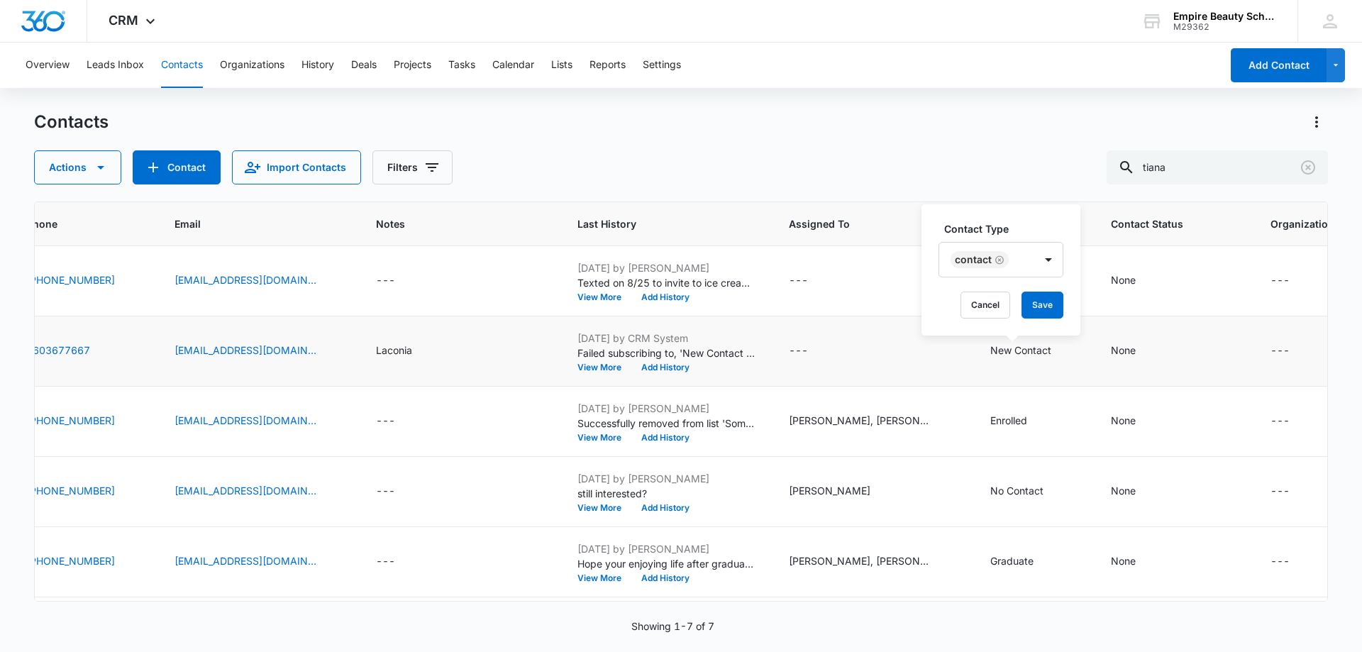
click at [1052, 221] on label "Contact Type" at bounding box center [1006, 228] width 125 height 15
click at [1046, 304] on button "Save" at bounding box center [1042, 305] width 42 height 27
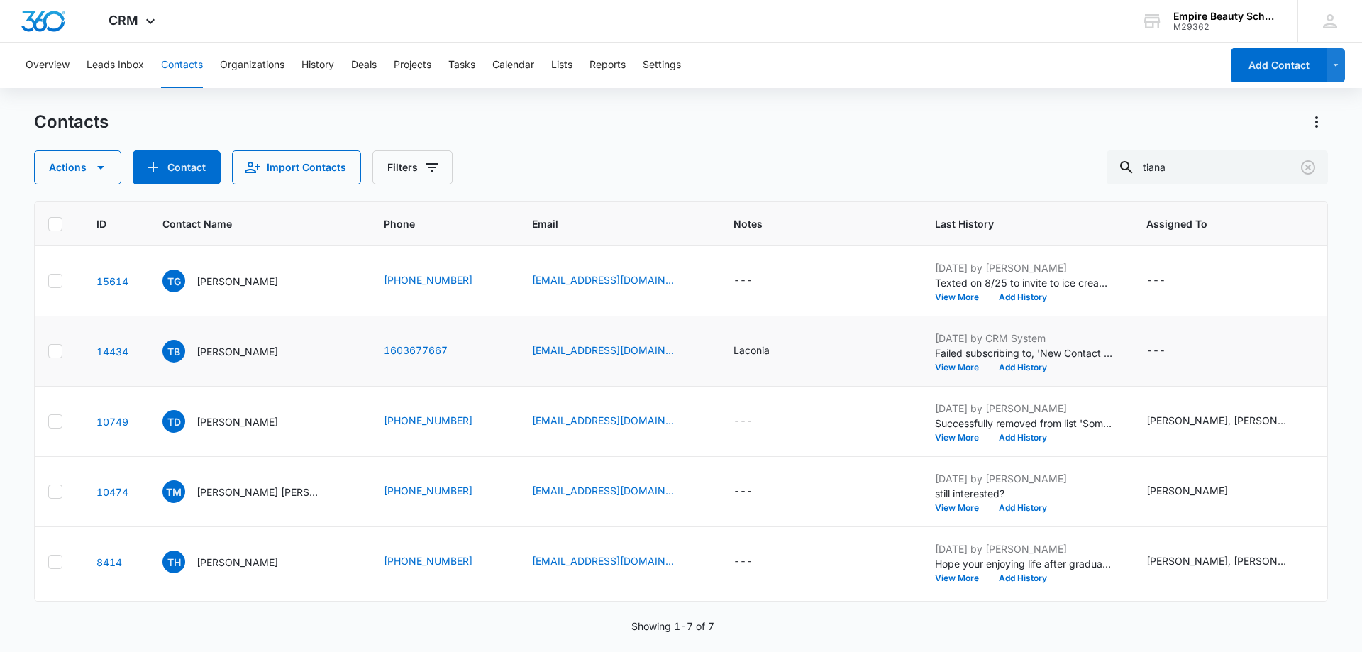
scroll to position [0, 0]
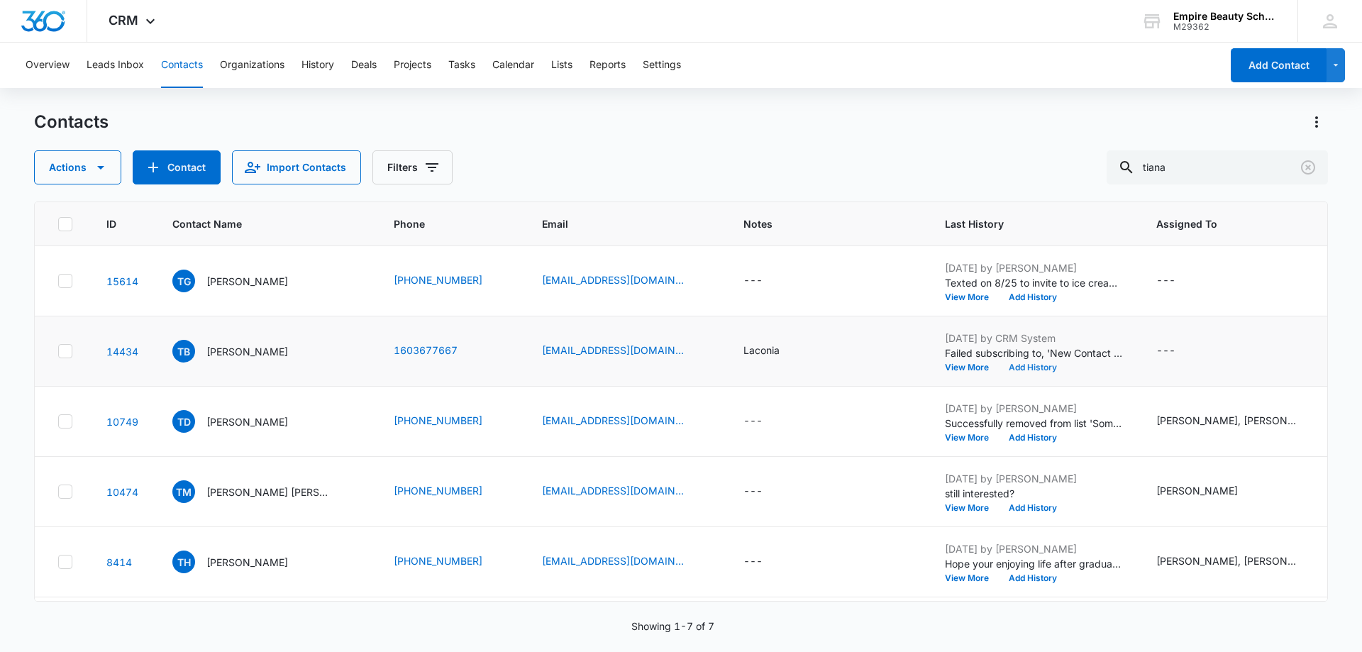
click at [1008, 365] on button "Add History" at bounding box center [1033, 367] width 68 height 9
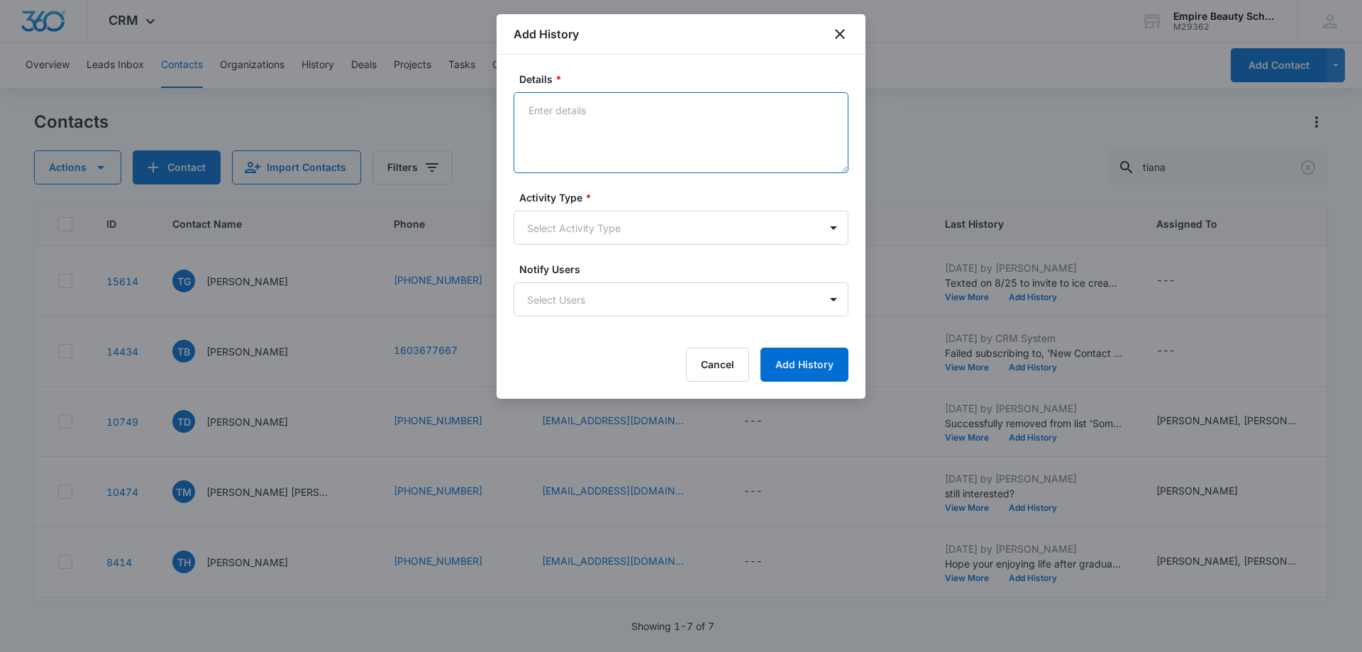
click at [554, 108] on textarea "Details *" at bounding box center [681, 132] width 335 height 81
click at [609, 123] on textarea "Called me back discussed financing wants to start 12-1/25" at bounding box center [681, 132] width 335 height 81
click at [663, 127] on textarea "Called me back discussed financing wants to start [DATE]" at bounding box center [681, 132] width 335 height 81
type textarea "Called me back discussed financing wants to start [DATE]"
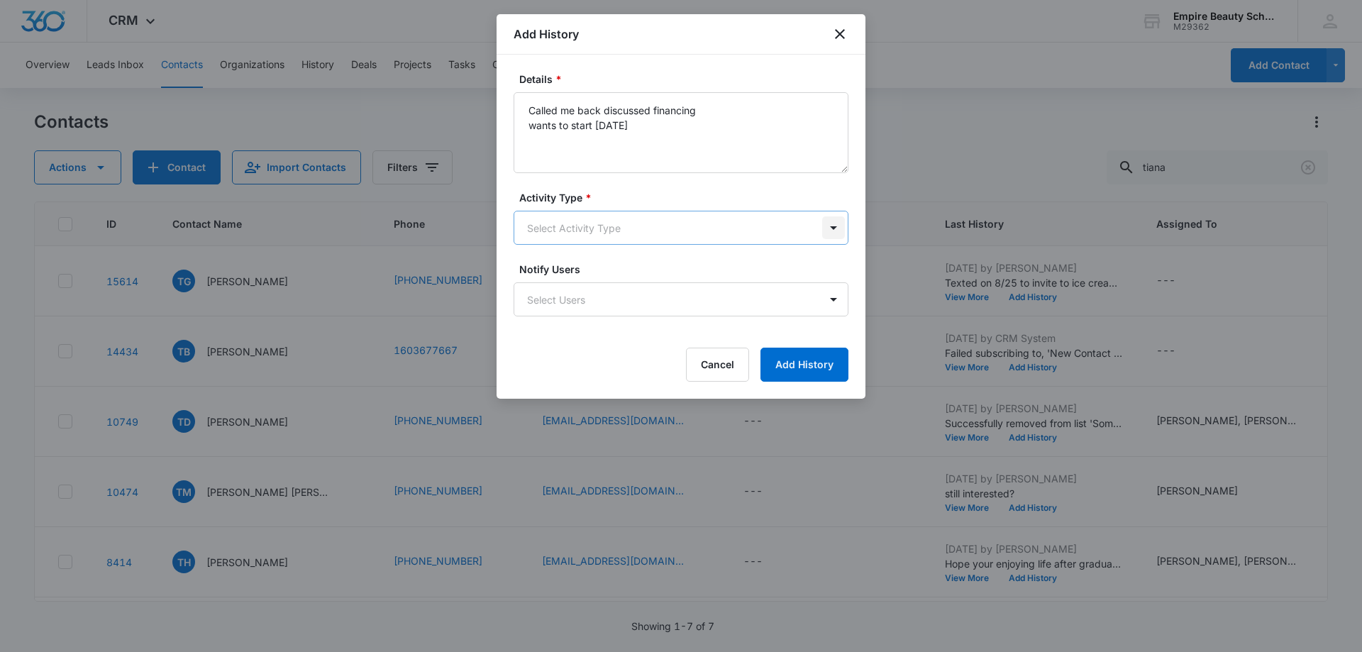
click at [830, 231] on body "CRM Apps Forms CRM Email Shop Payments POS Files Brand Settings Empire Beauty S…" at bounding box center [681, 326] width 1362 height 652
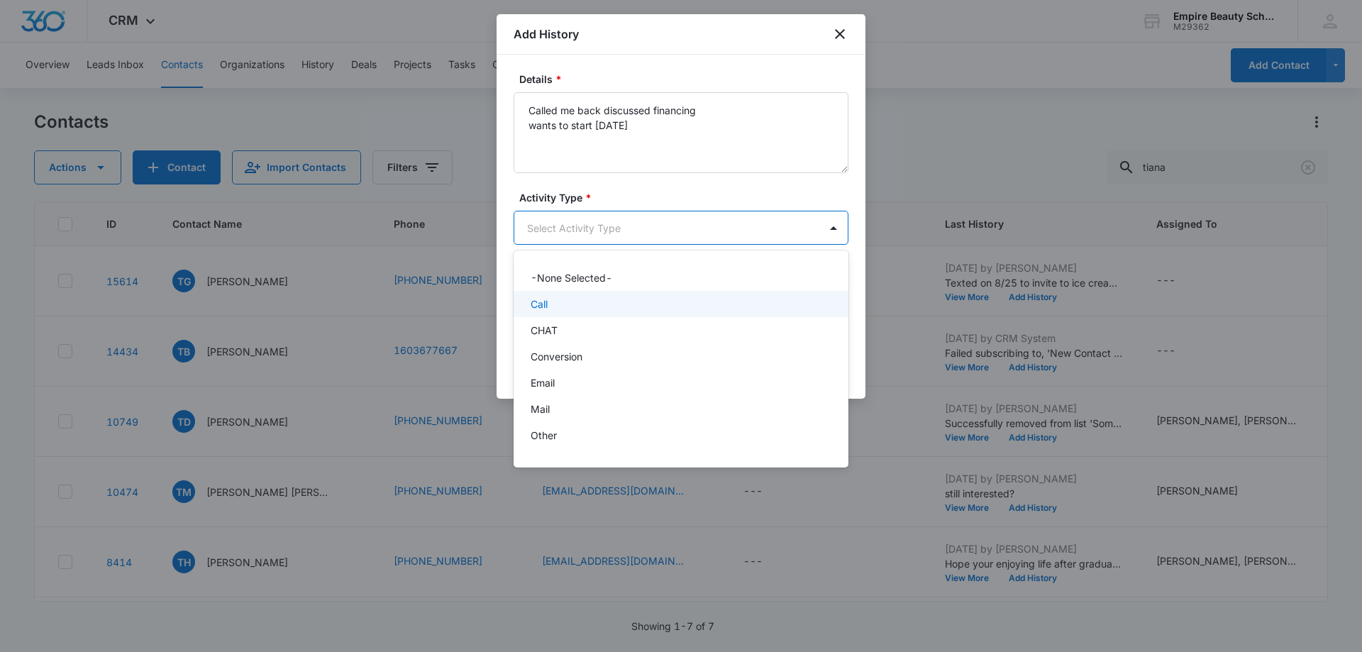
click at [721, 314] on div "Call" at bounding box center [681, 304] width 335 height 26
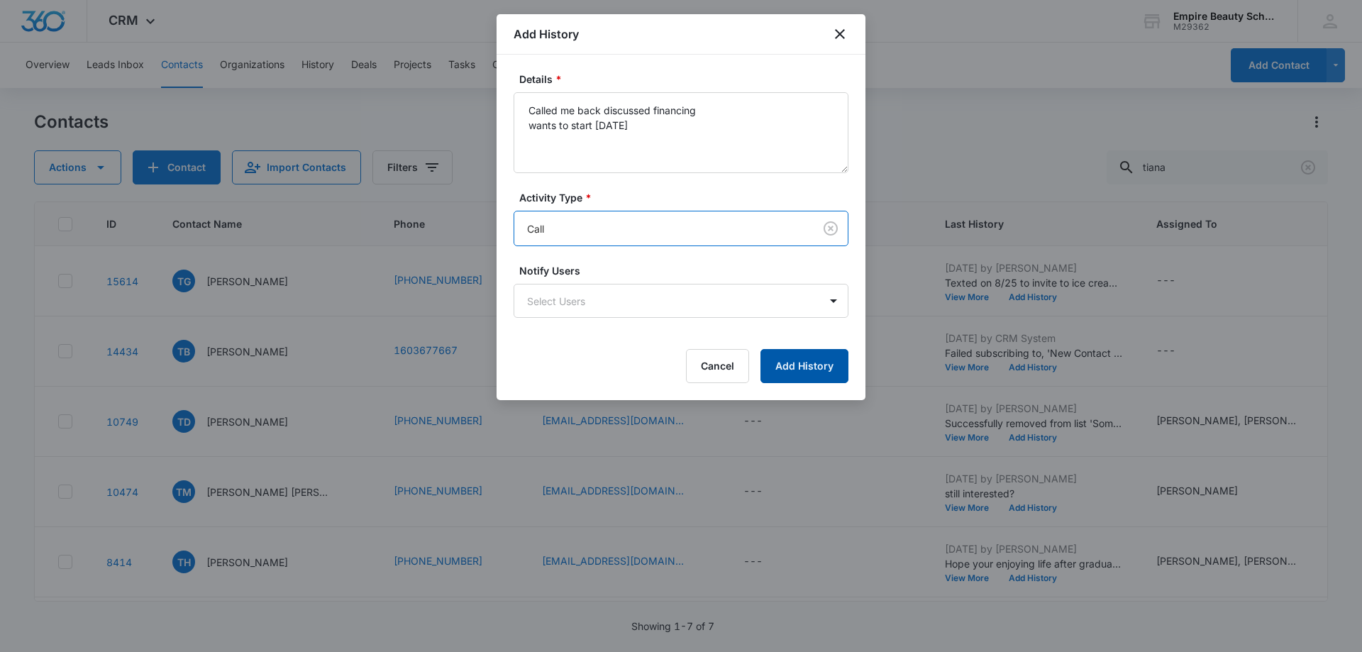
click at [823, 372] on button "Add History" at bounding box center [804, 366] width 88 height 34
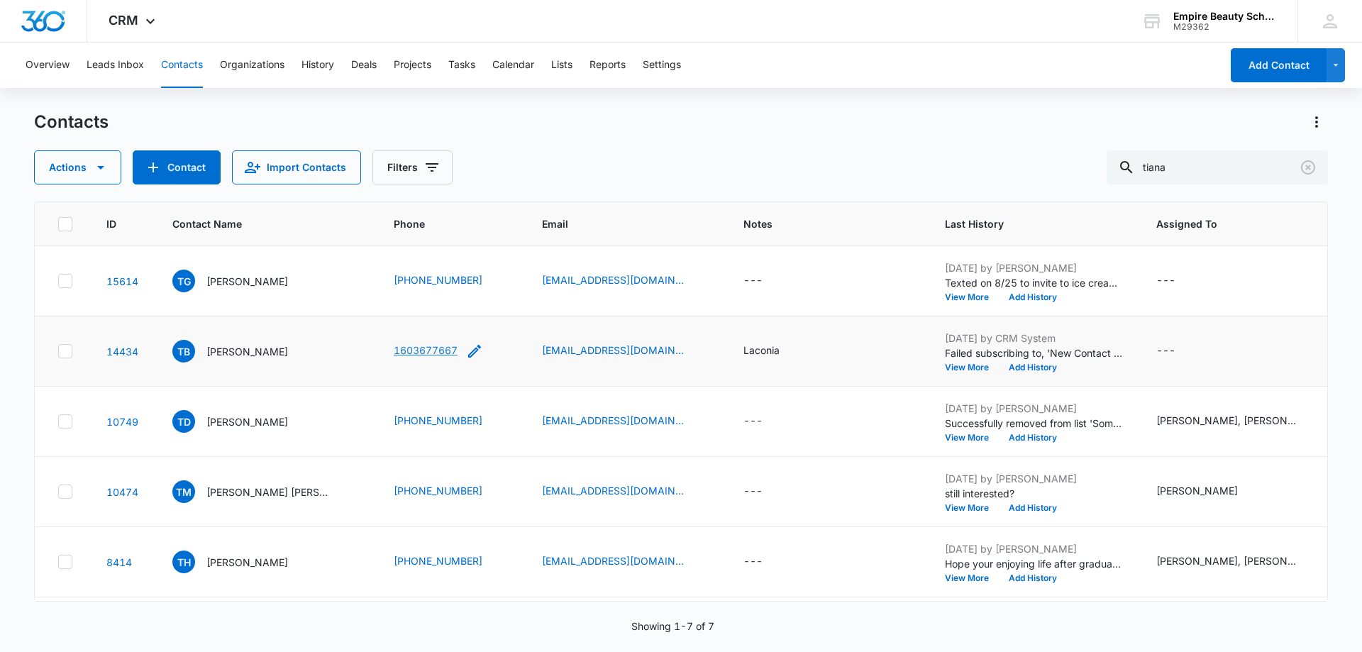
click at [419, 353] on link "1603677667" at bounding box center [426, 350] width 64 height 15
click at [468, 355] on icon "Phone - (160) 367-7667 - Select to Edit Field" at bounding box center [474, 351] width 13 height 13
click at [433, 256] on input "Phone" at bounding box center [431, 260] width 179 height 34
type input "[PHONE_NUMBER]"
click at [495, 303] on button "Save" at bounding box center [500, 305] width 42 height 27
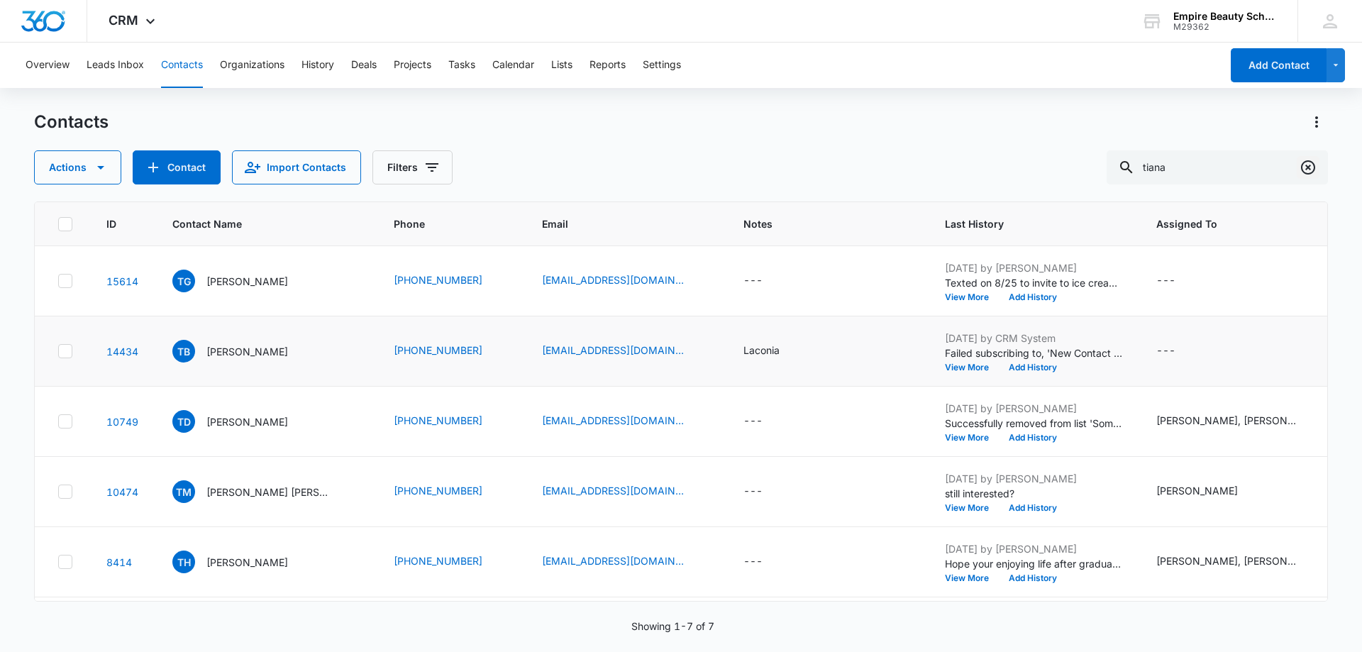
click at [1306, 164] on icon "Clear" at bounding box center [1307, 167] width 17 height 17
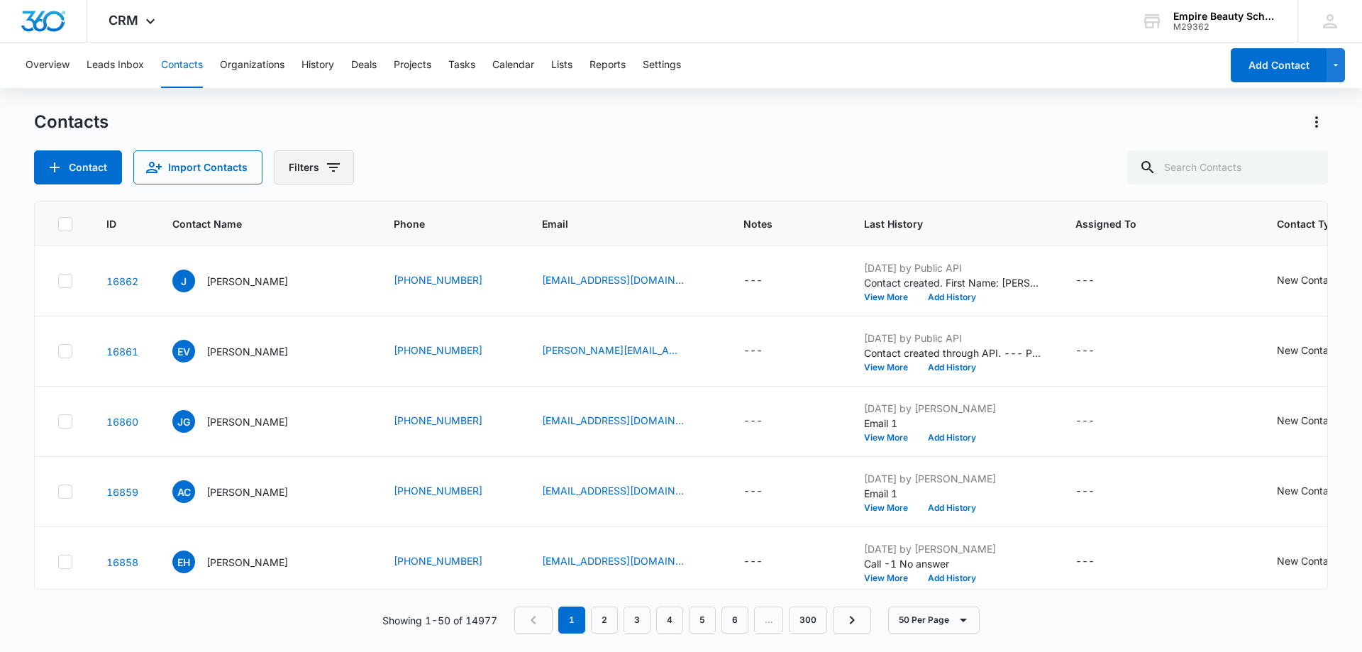
click at [338, 170] on icon "Filters" at bounding box center [333, 167] width 17 height 17
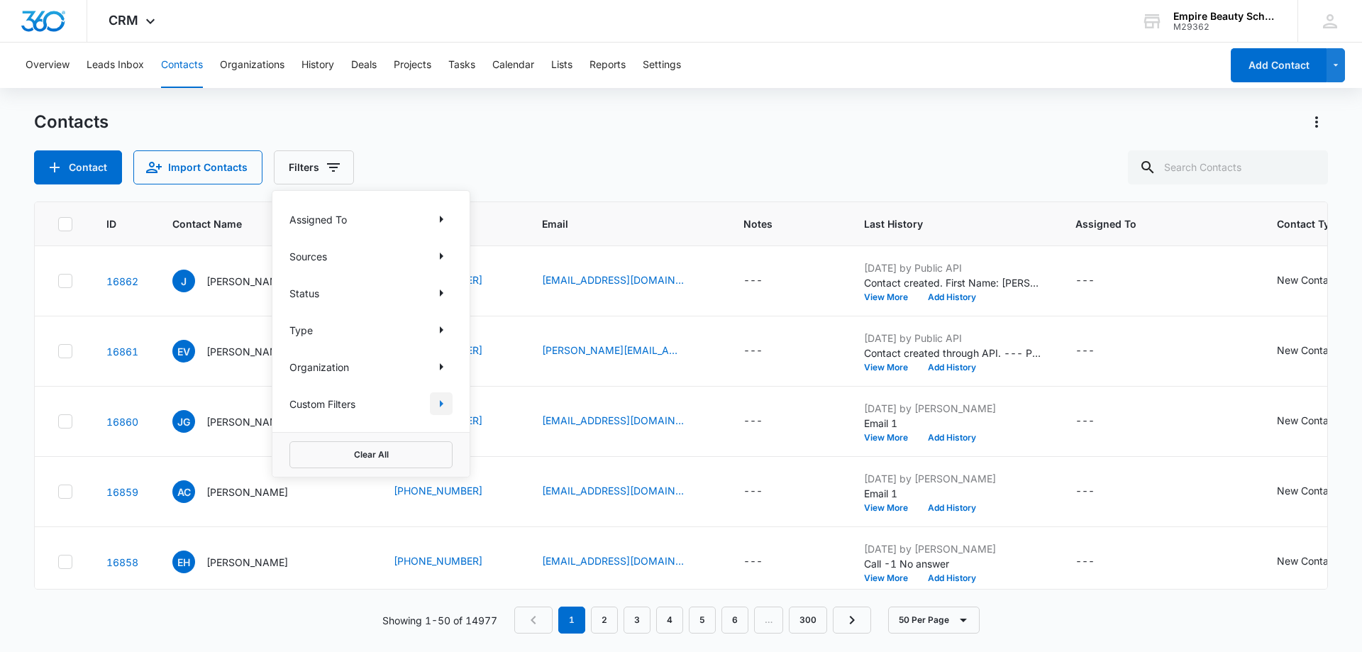
click at [437, 402] on icon "Show Custom Filters filters" at bounding box center [441, 403] width 17 height 17
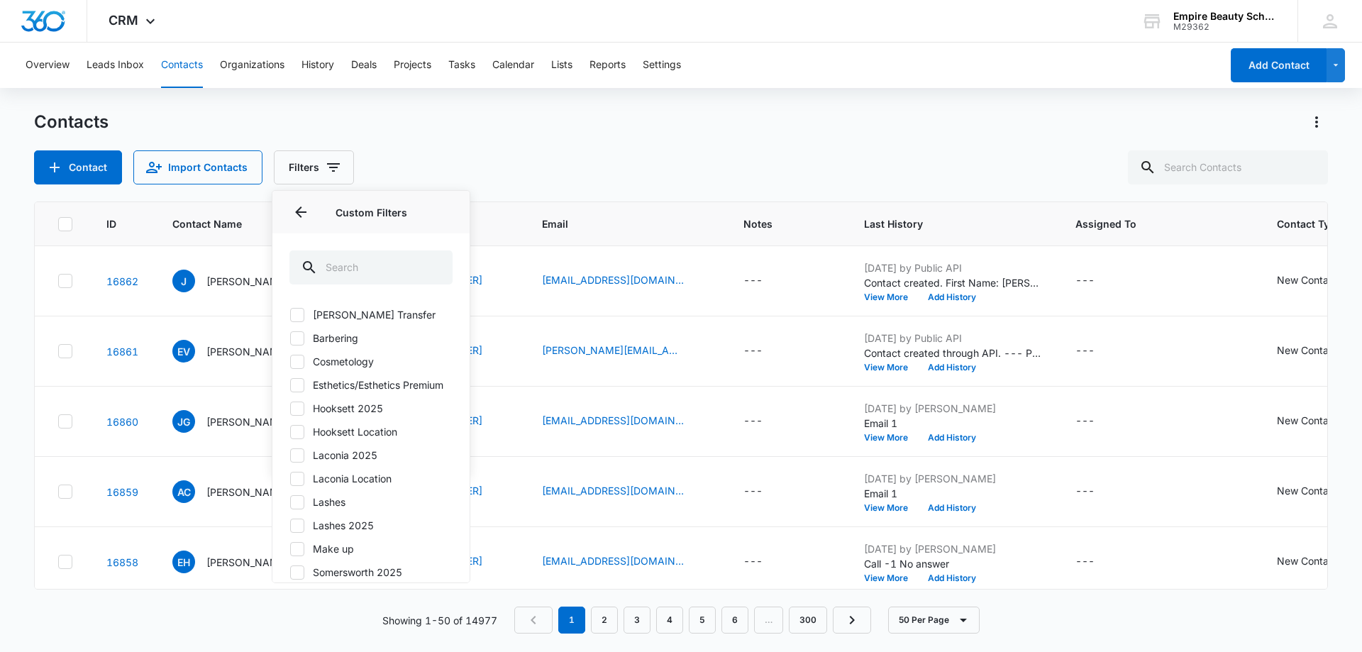
click at [297, 458] on icon at bounding box center [297, 455] width 9 height 6
click at [290, 455] on input "Laconia 2025" at bounding box center [289, 455] width 1 height 1
checkbox input "true"
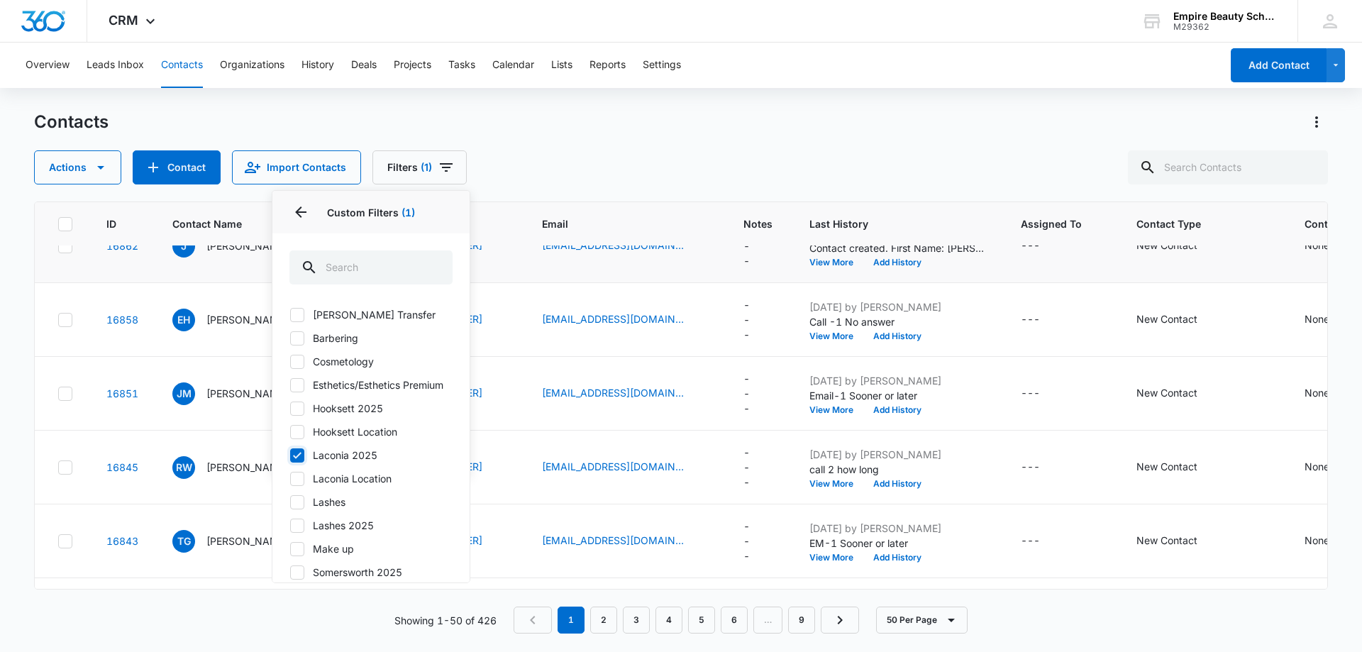
scroll to position [71, 0]
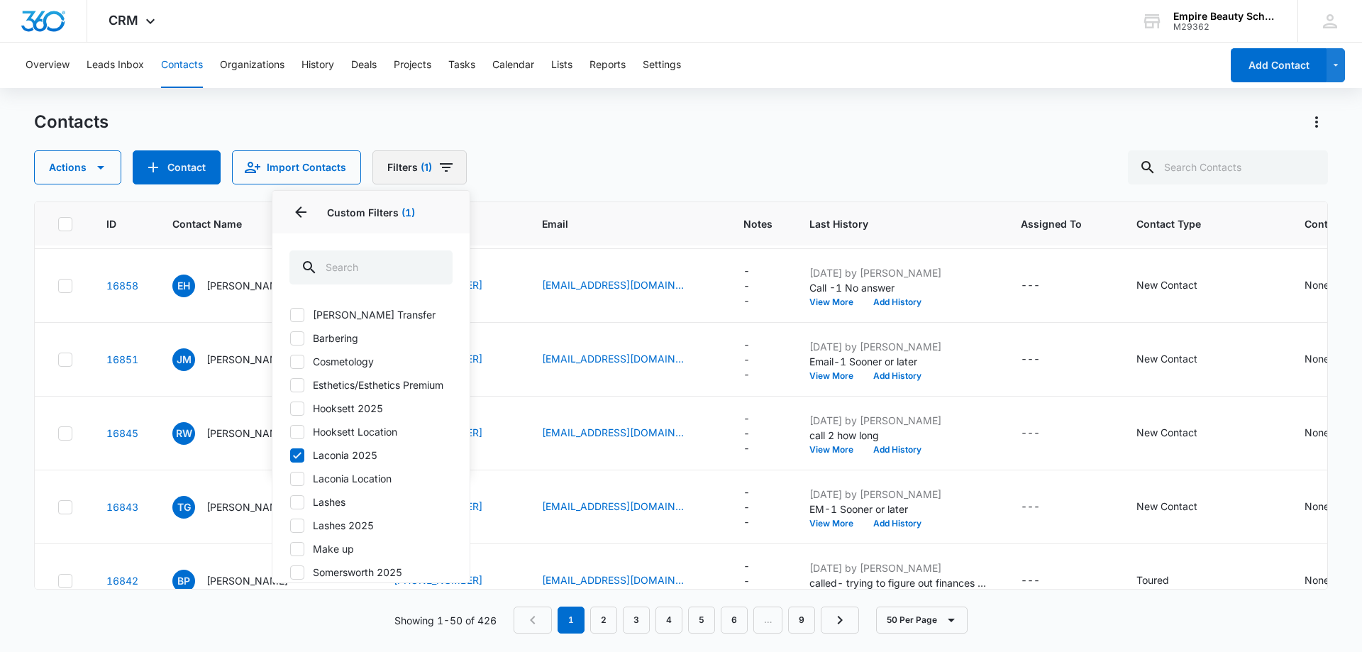
click at [398, 162] on button "Filters (1)" at bounding box center [419, 167] width 94 height 34
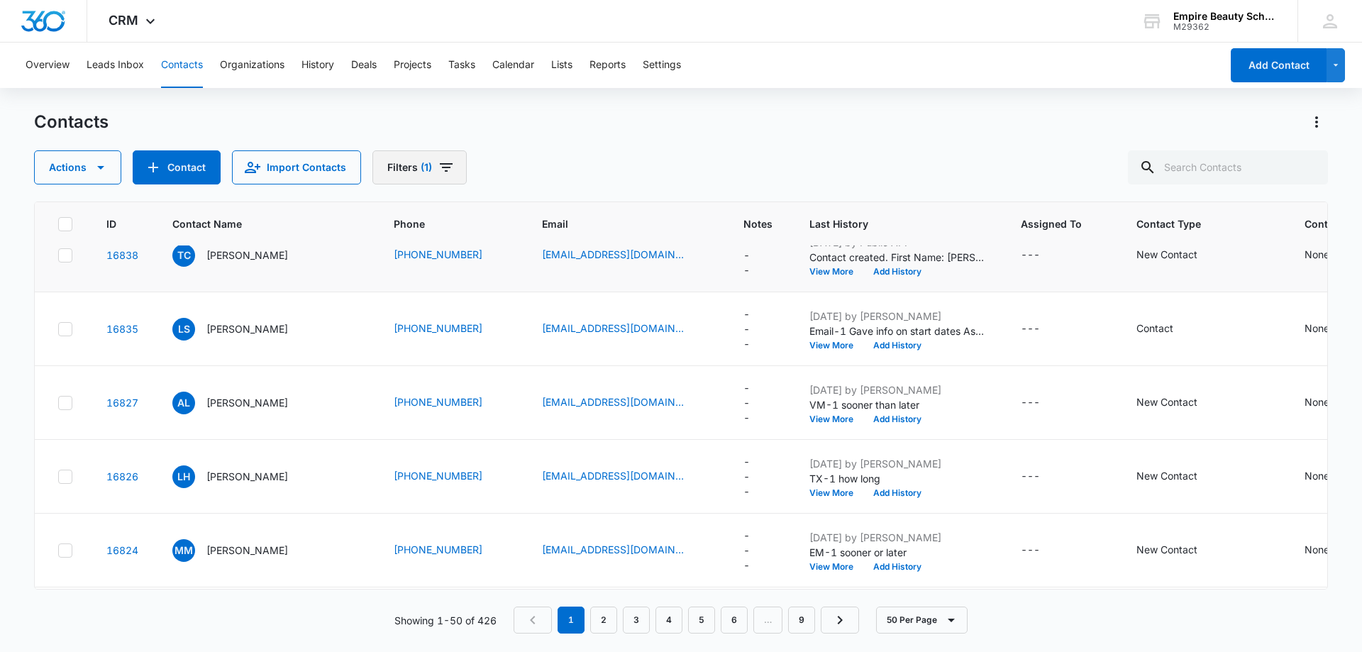
scroll to position [567, 0]
